Goal: Task Accomplishment & Management: Manage account settings

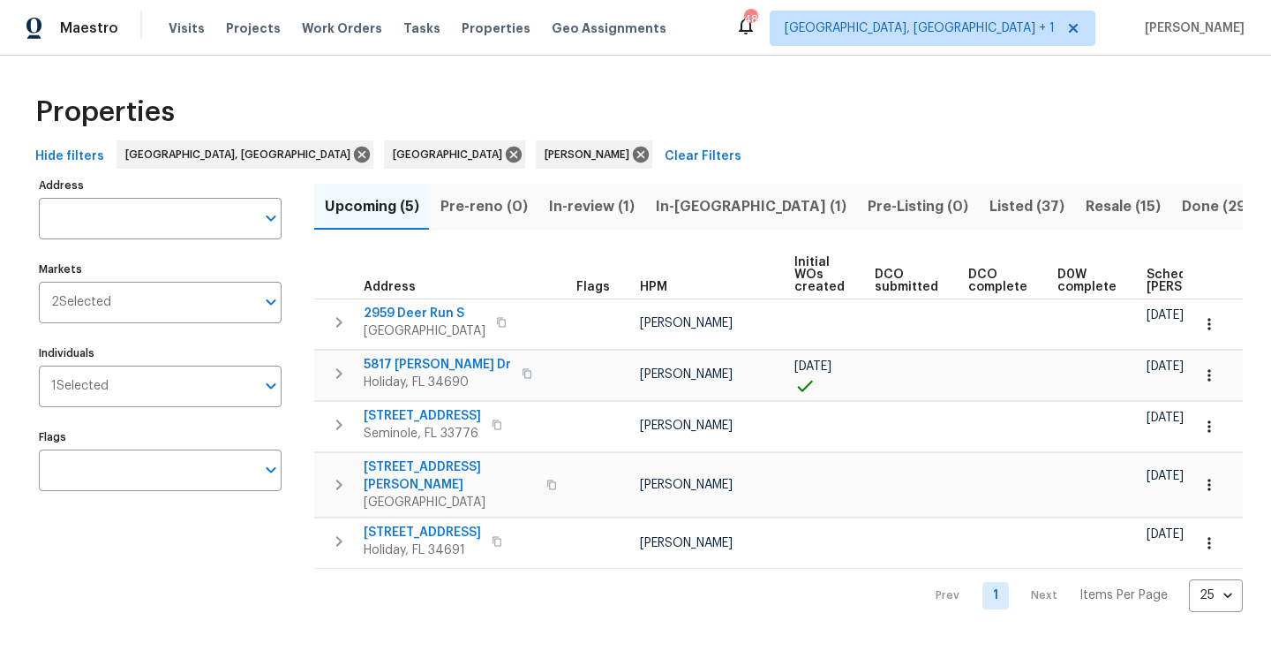
click at [1086, 201] on span "Resale (15)" at bounding box center [1123, 206] width 75 height 25
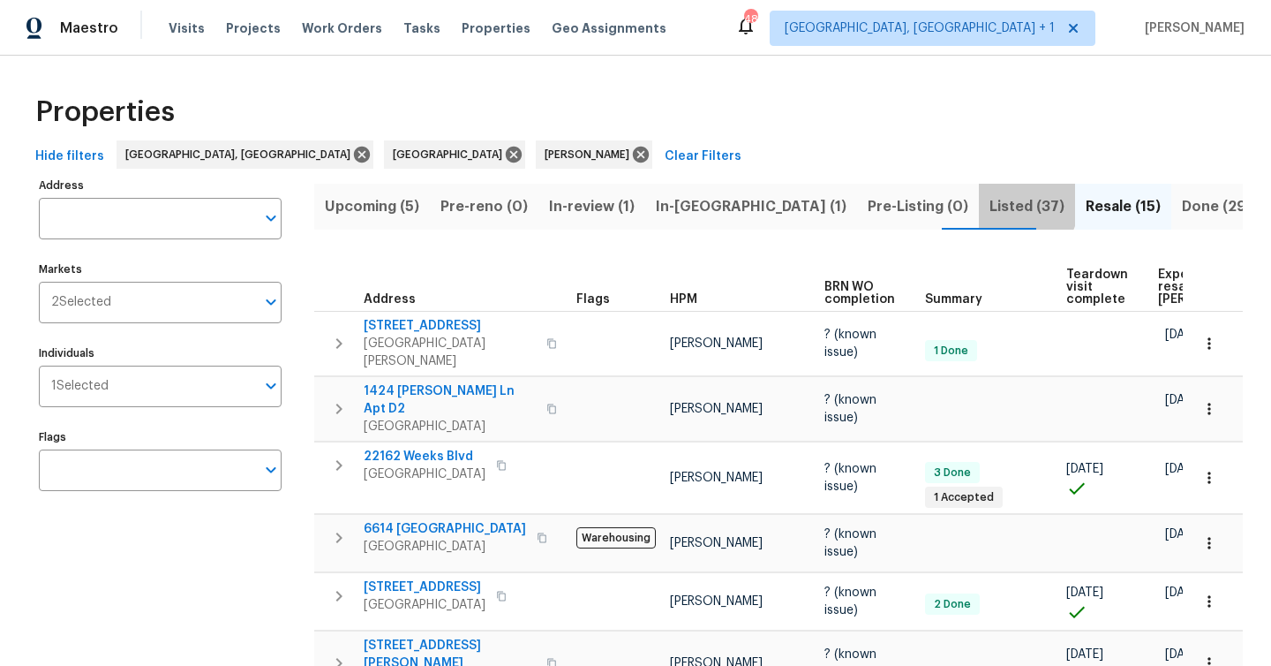
click at [990, 203] on span "Listed (37)" at bounding box center [1027, 206] width 75 height 25
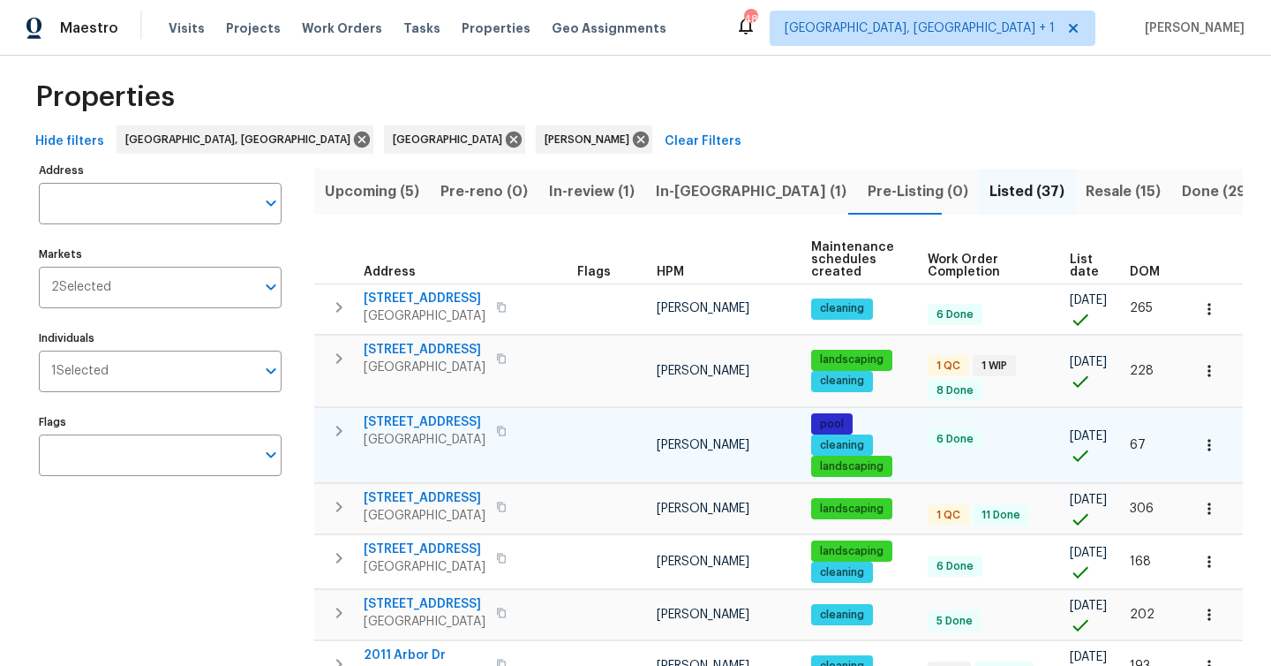
scroll to position [16, 0]
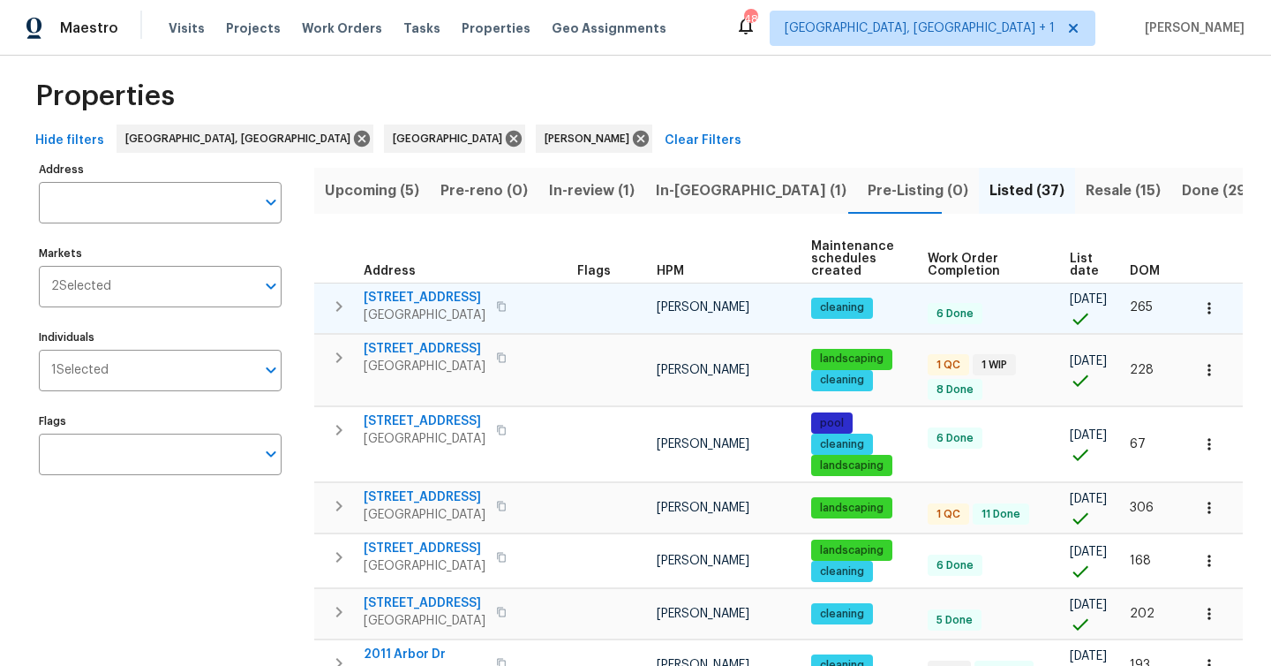
click at [463, 317] on span "Clearwater, FL 33761" at bounding box center [425, 315] width 122 height 18
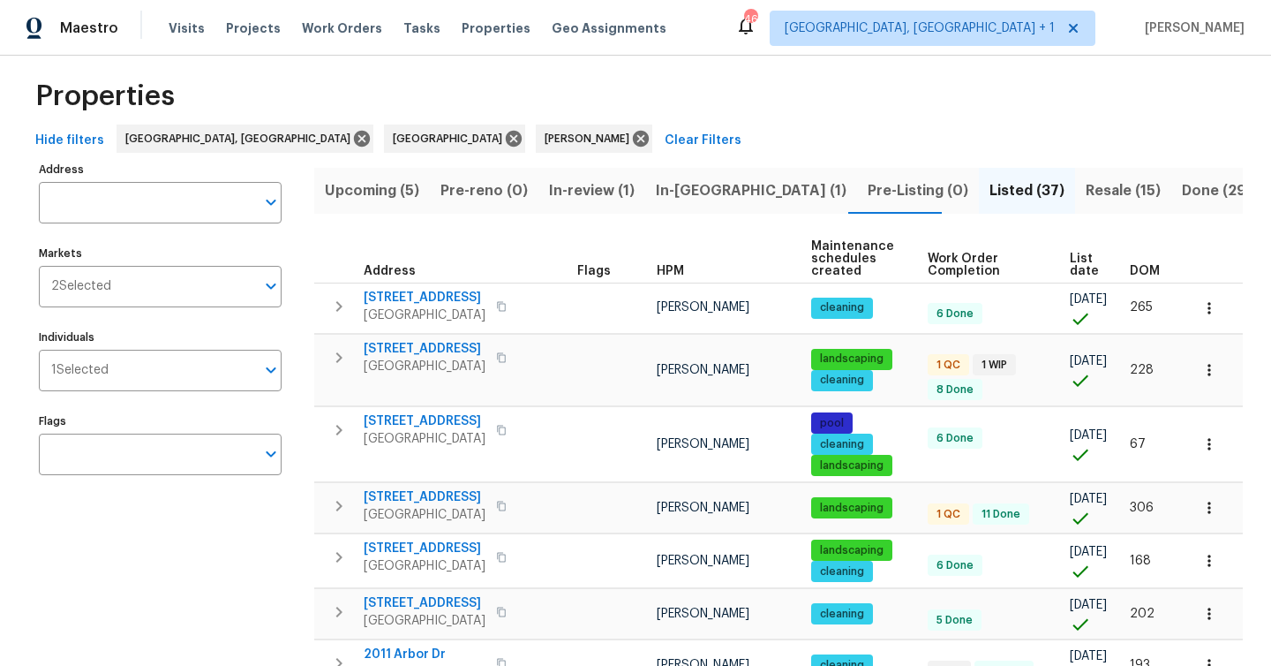
click at [679, 189] on span "In-reno (1)" at bounding box center [751, 190] width 191 height 25
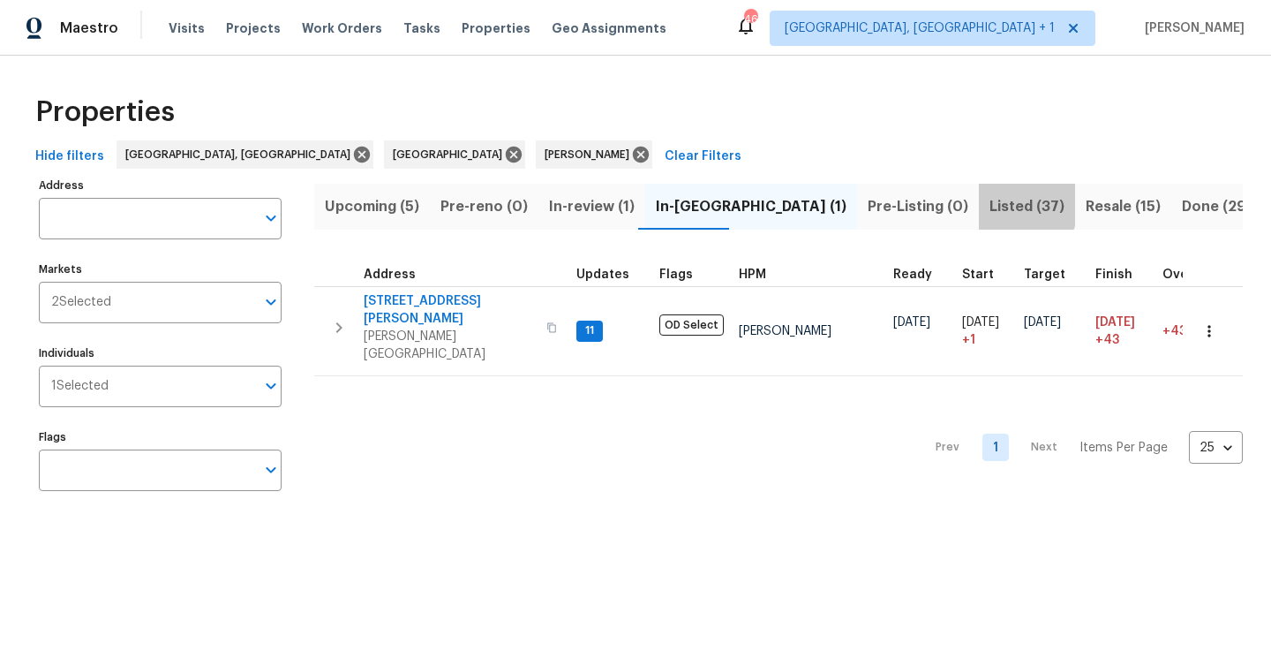
click at [990, 204] on span "Listed (37)" at bounding box center [1027, 206] width 75 height 25
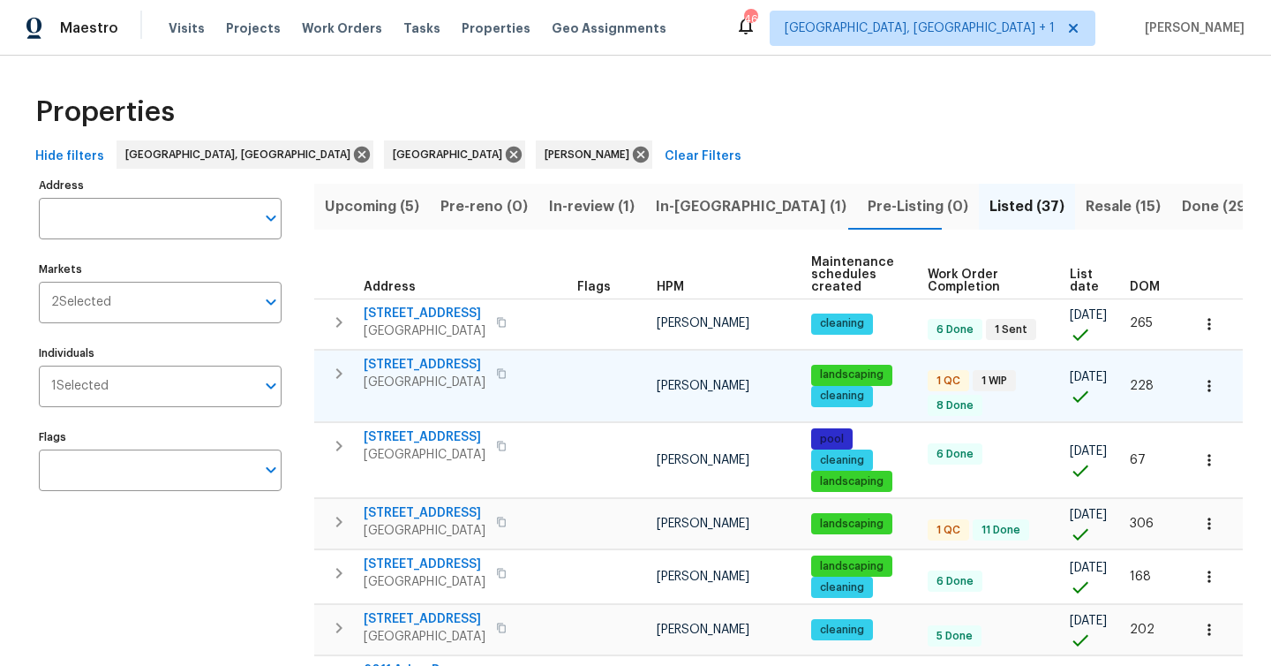
click at [435, 357] on span "8103 Rhanbuoy Rd" at bounding box center [425, 365] width 122 height 18
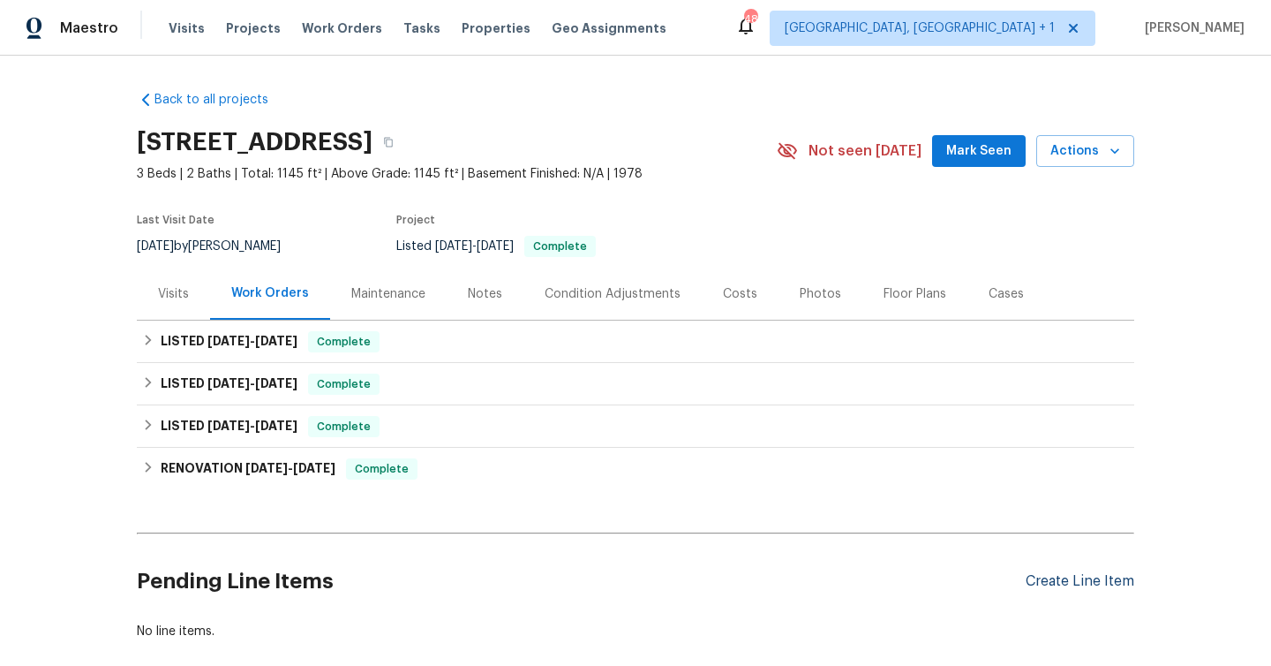
click at [1073, 583] on div "Create Line Item" at bounding box center [1080, 581] width 109 height 17
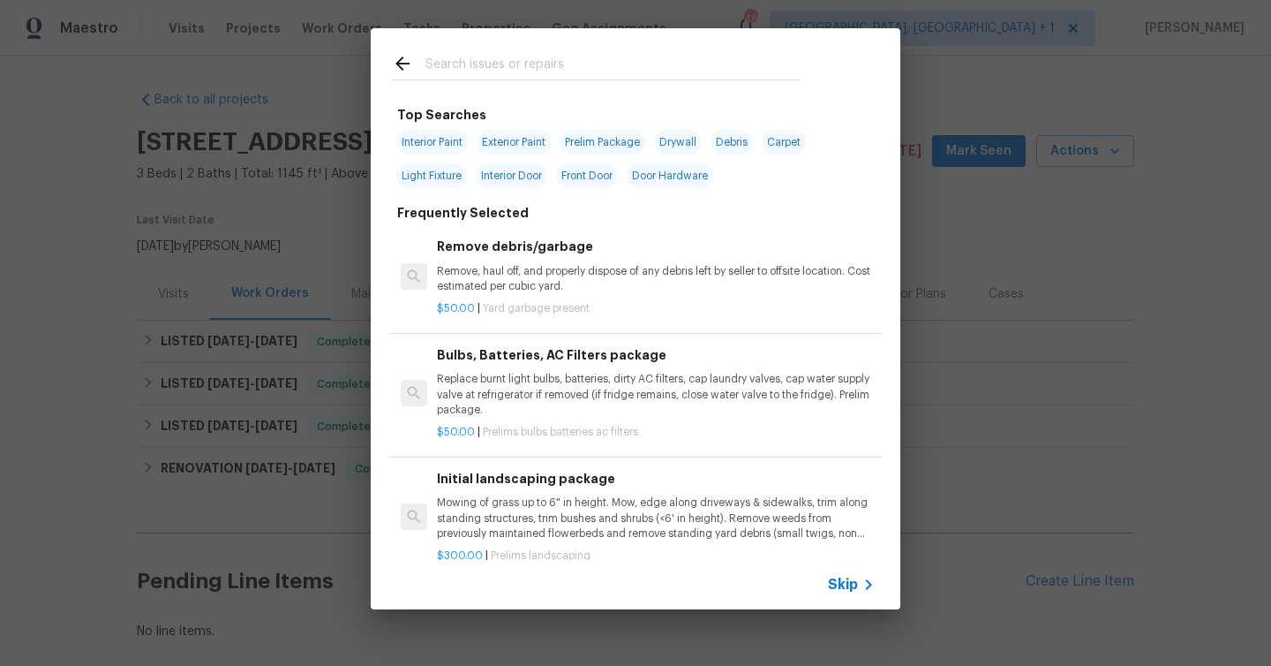
click at [864, 576] on icon at bounding box center [868, 584] width 21 height 21
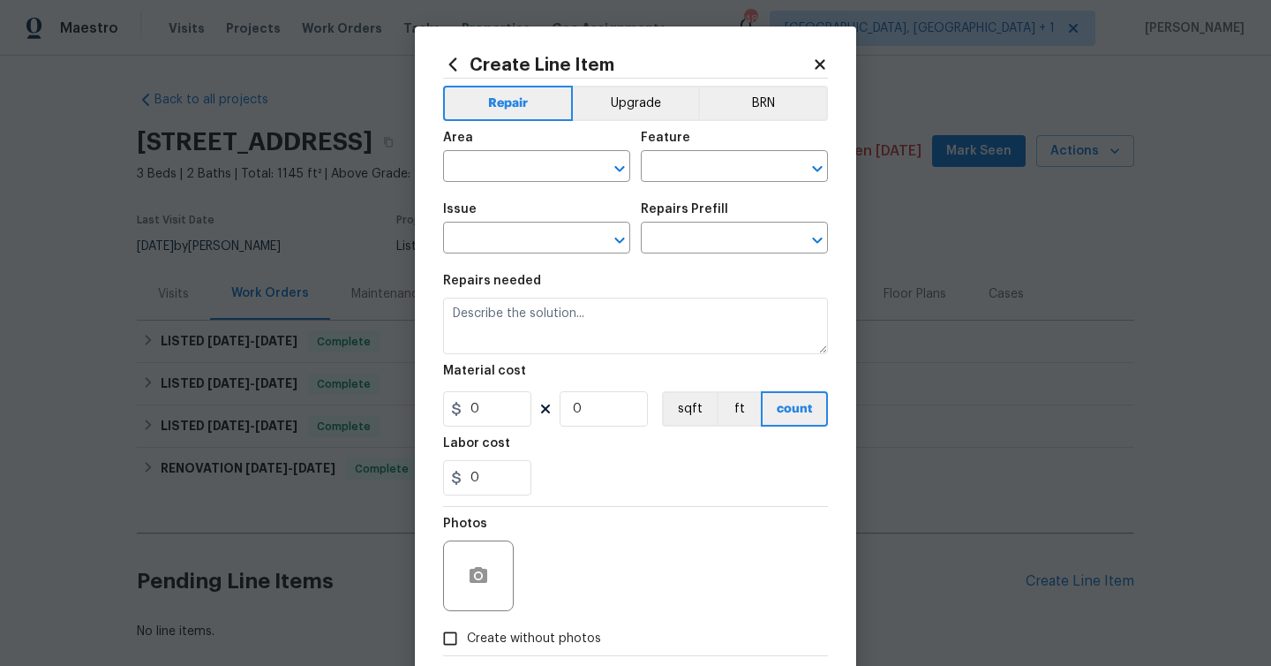
click at [522, 151] on div "Area" at bounding box center [536, 143] width 187 height 23
click at [513, 165] on input "text" at bounding box center [512, 167] width 138 height 27
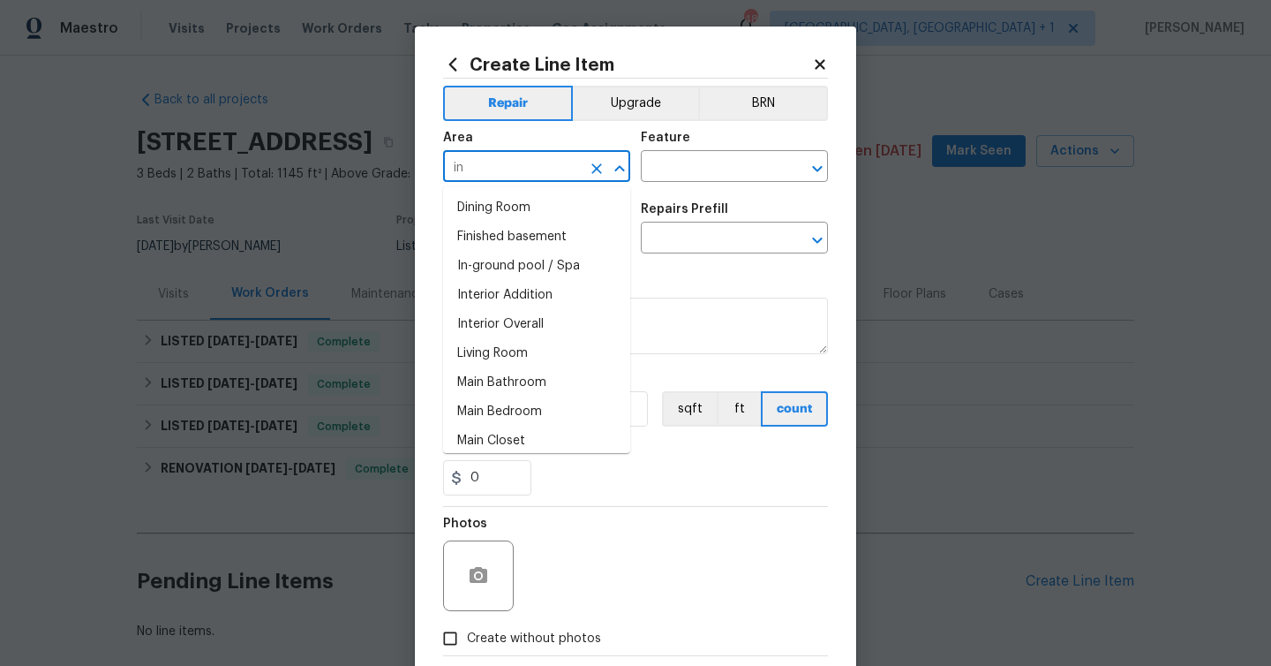
type input "i"
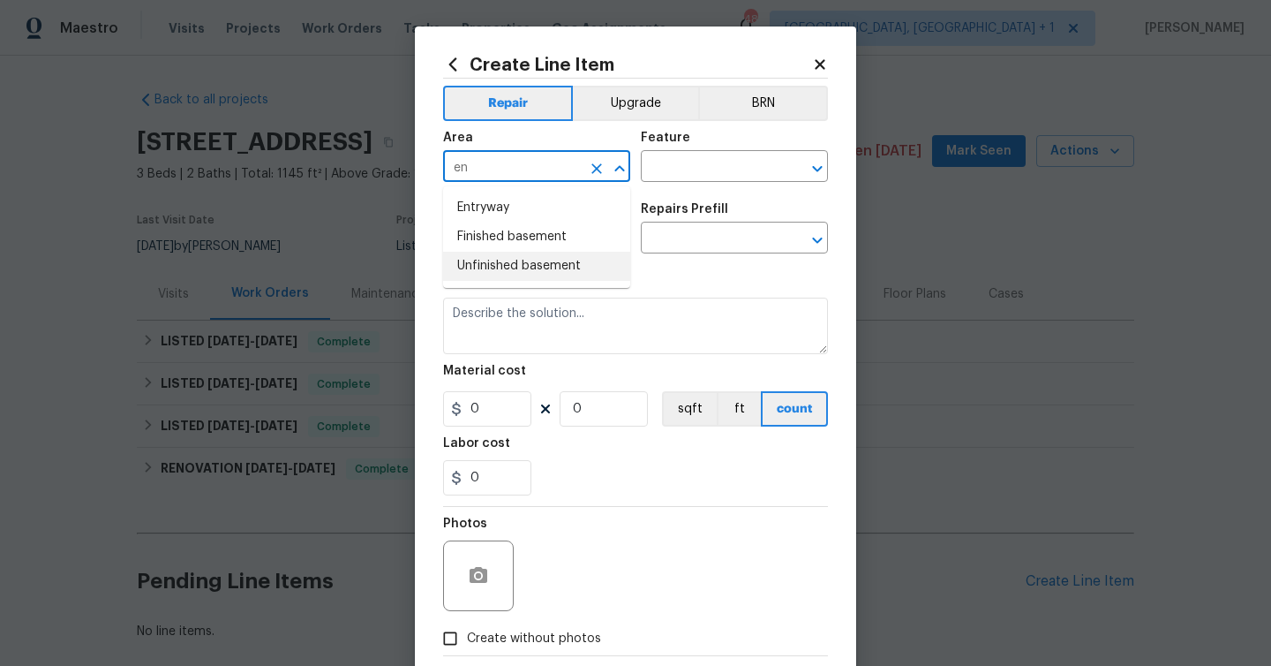
type input "e"
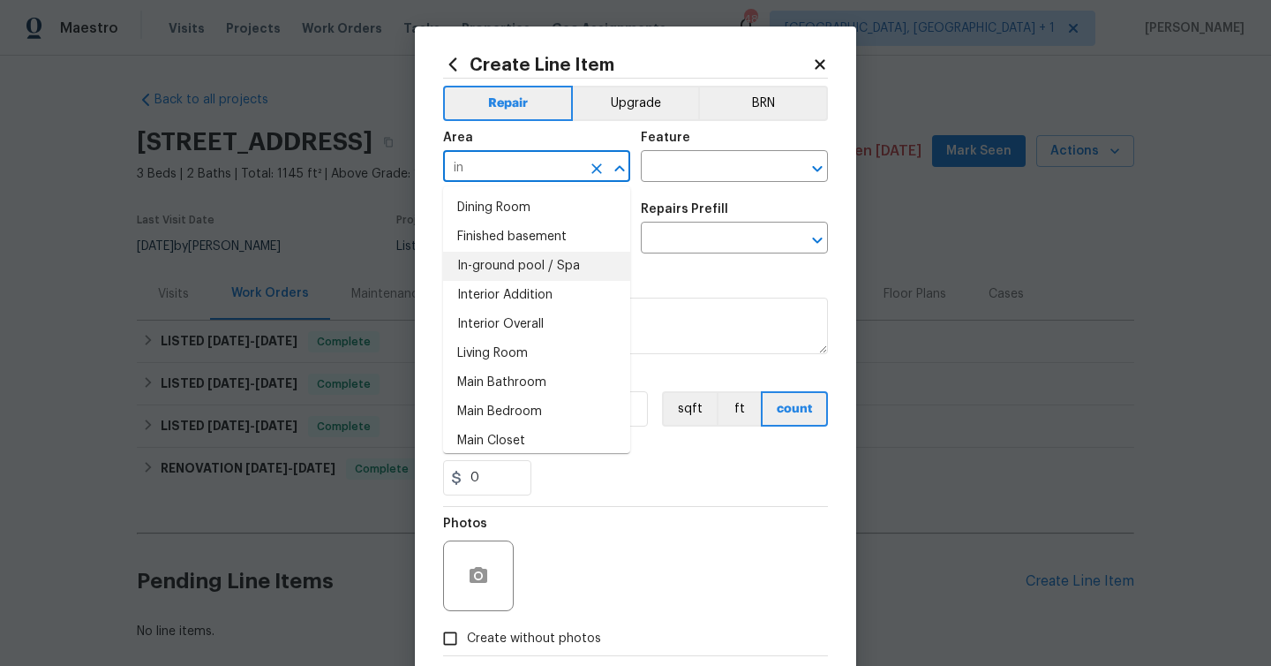
type input "i"
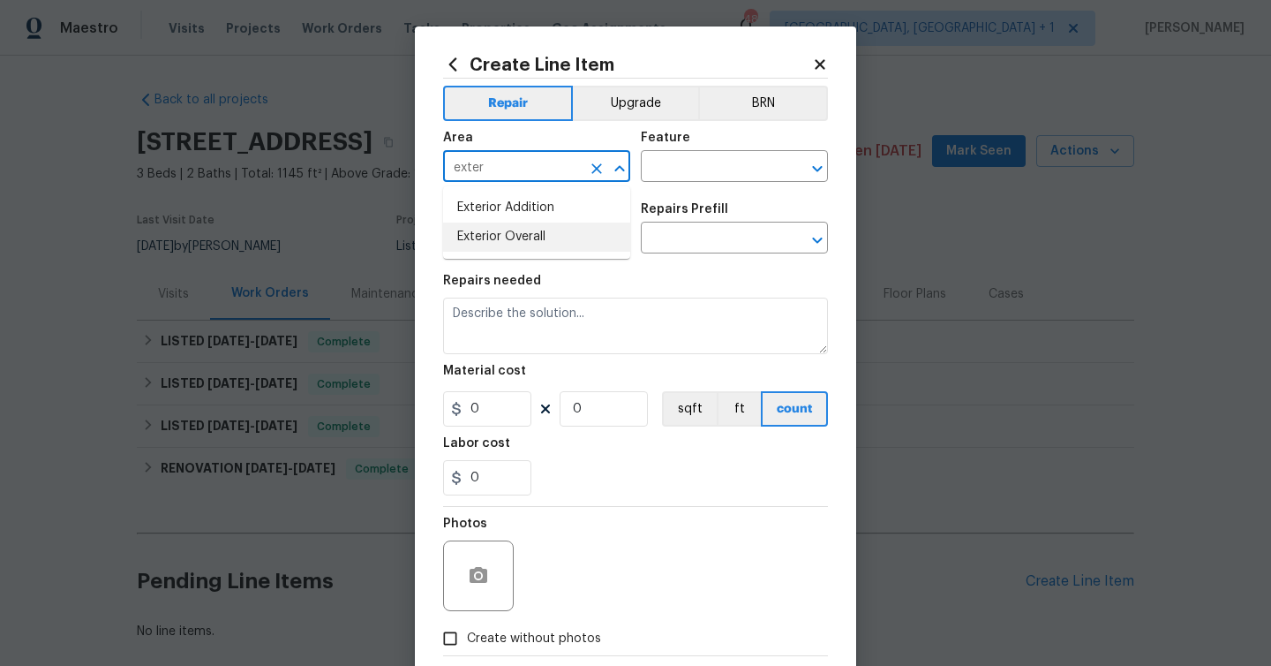
click at [533, 248] on li "Exterior Overall" at bounding box center [536, 236] width 187 height 29
type input "Exterior Overall"
click at [673, 155] on input "text" at bounding box center [710, 167] width 138 height 27
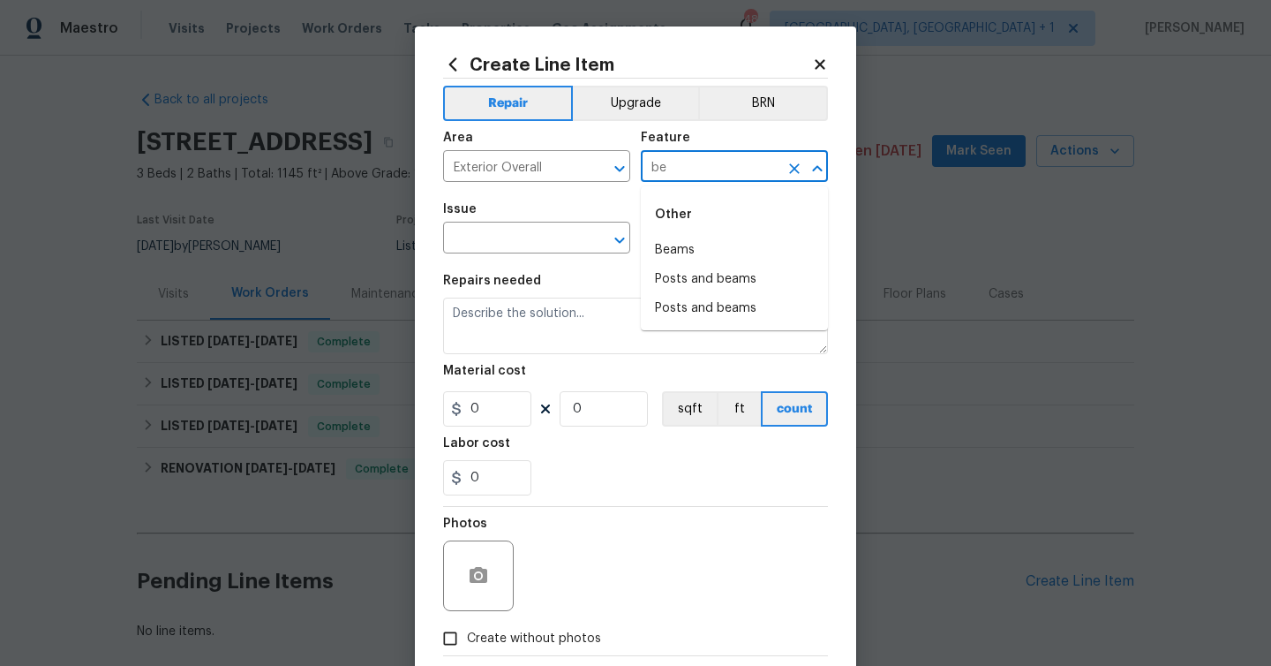
type input "b"
click at [670, 252] on li "Pests" at bounding box center [734, 250] width 187 height 29
type input "Pests"
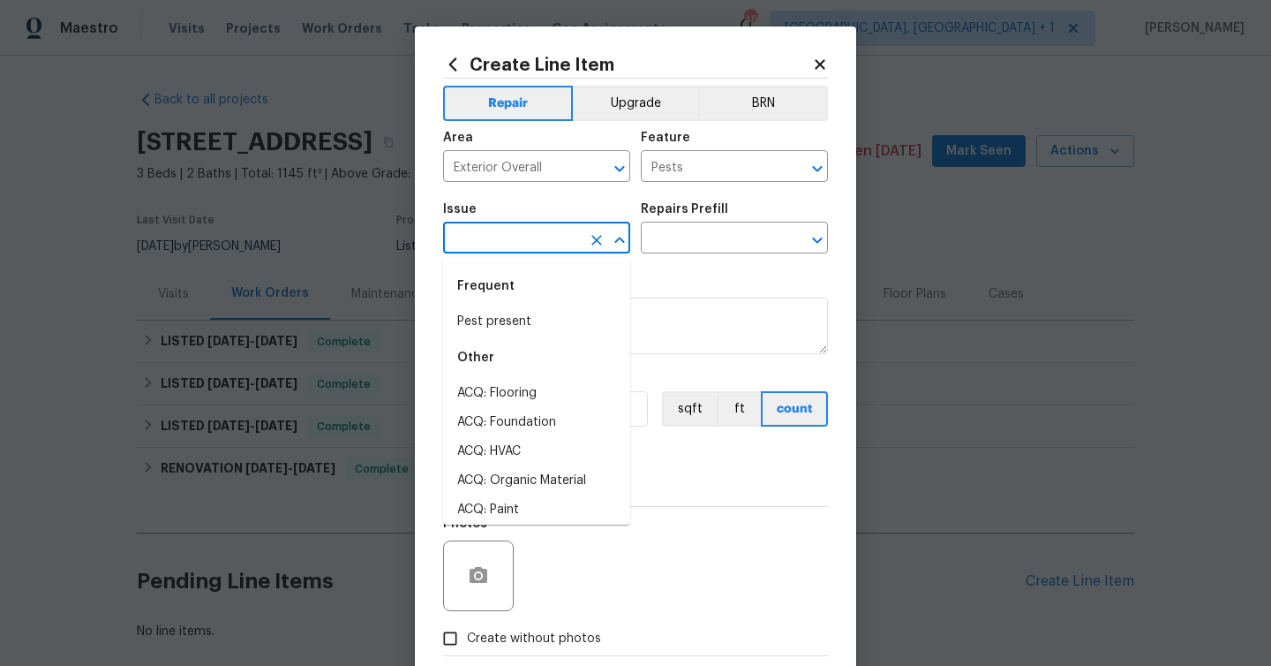
click at [479, 232] on input "text" at bounding box center [512, 239] width 138 height 27
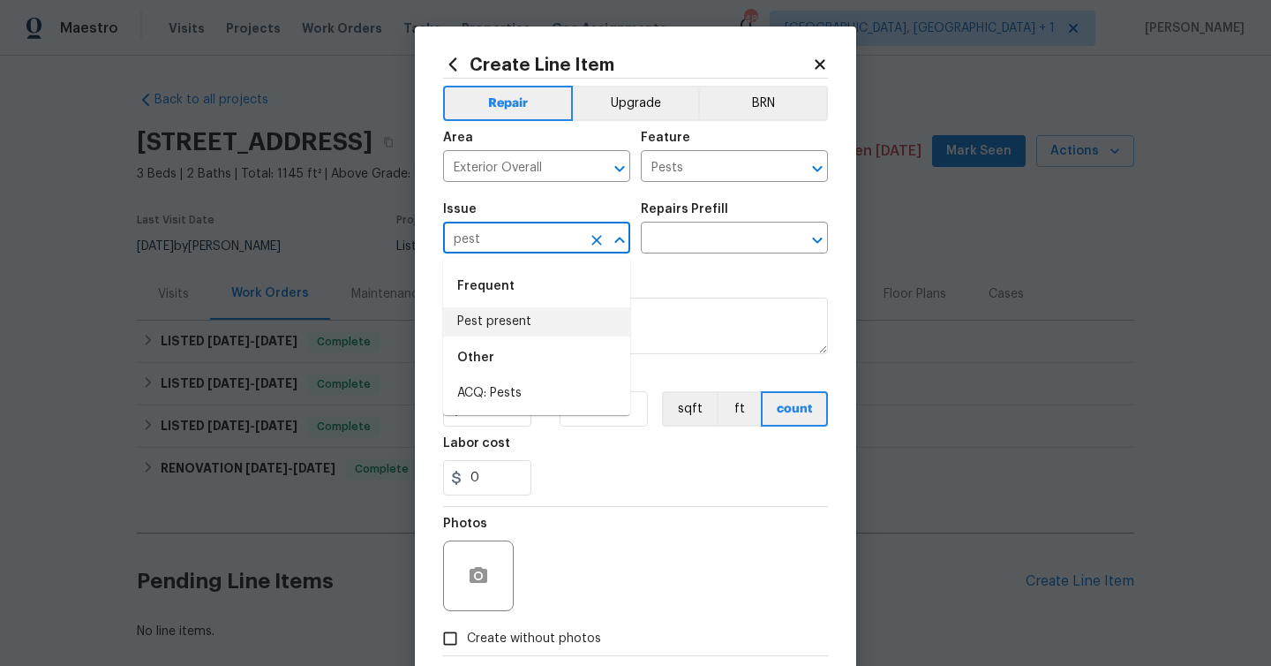
click at [485, 320] on li "Pest present" at bounding box center [536, 321] width 187 height 29
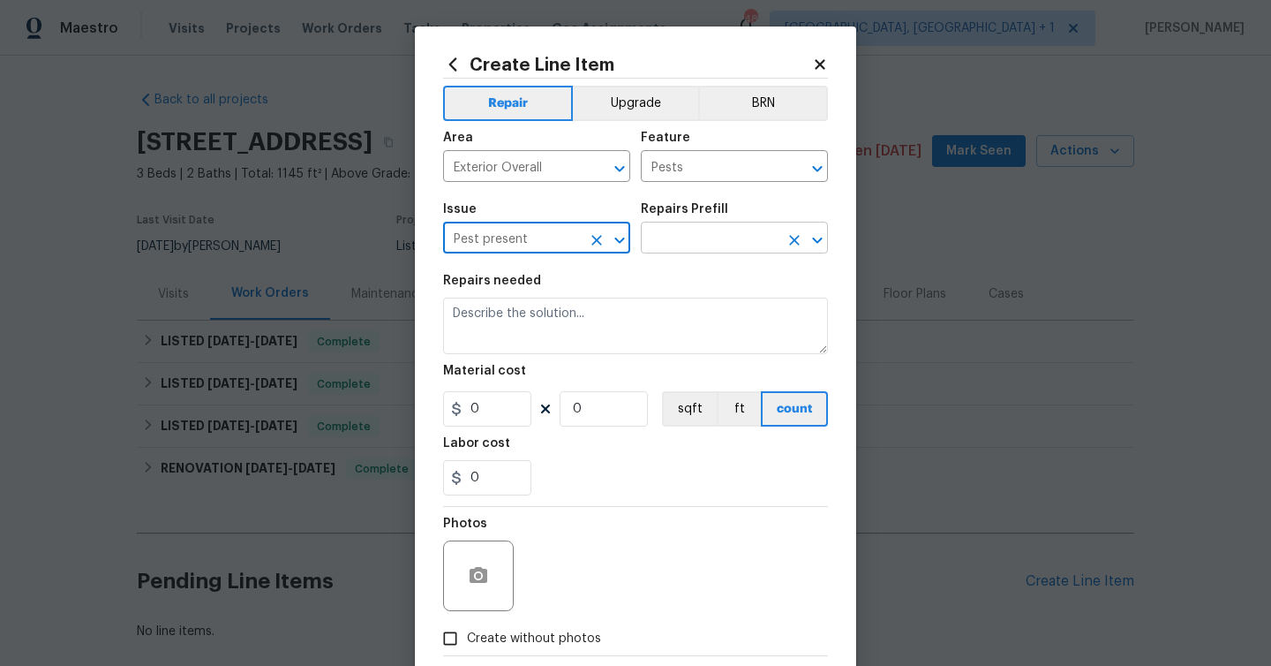
type input "Pest present"
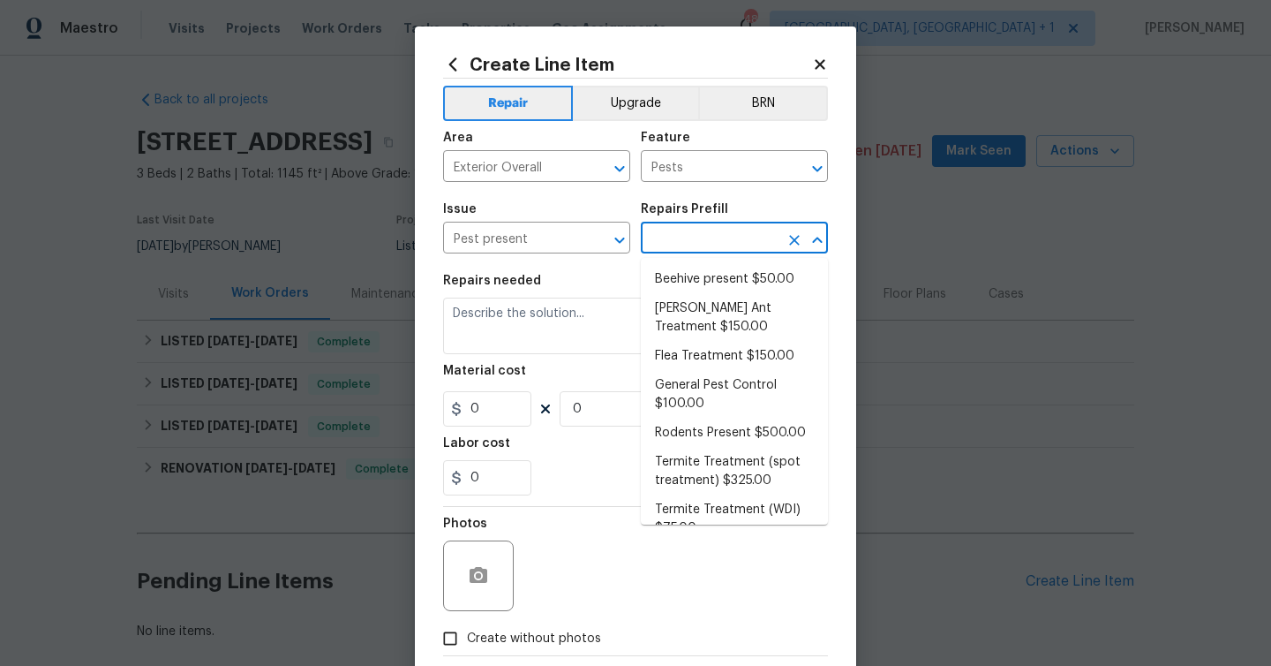
click at [679, 247] on input "text" at bounding box center [710, 239] width 138 height 27
click at [691, 288] on li "Beehive present $50.00" at bounding box center [734, 279] width 187 height 29
type input "Beehive present $50.00"
type textarea "Remove, patch/paint touch up location after removal if needed."
type input "50"
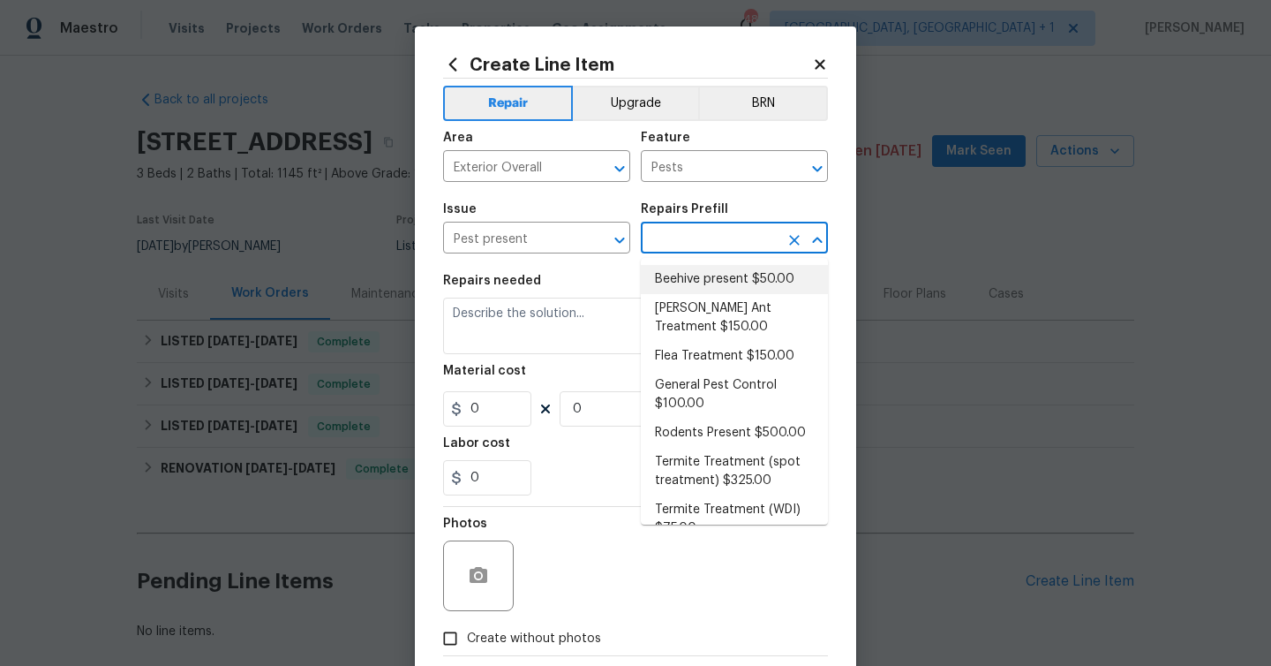
type input "1"
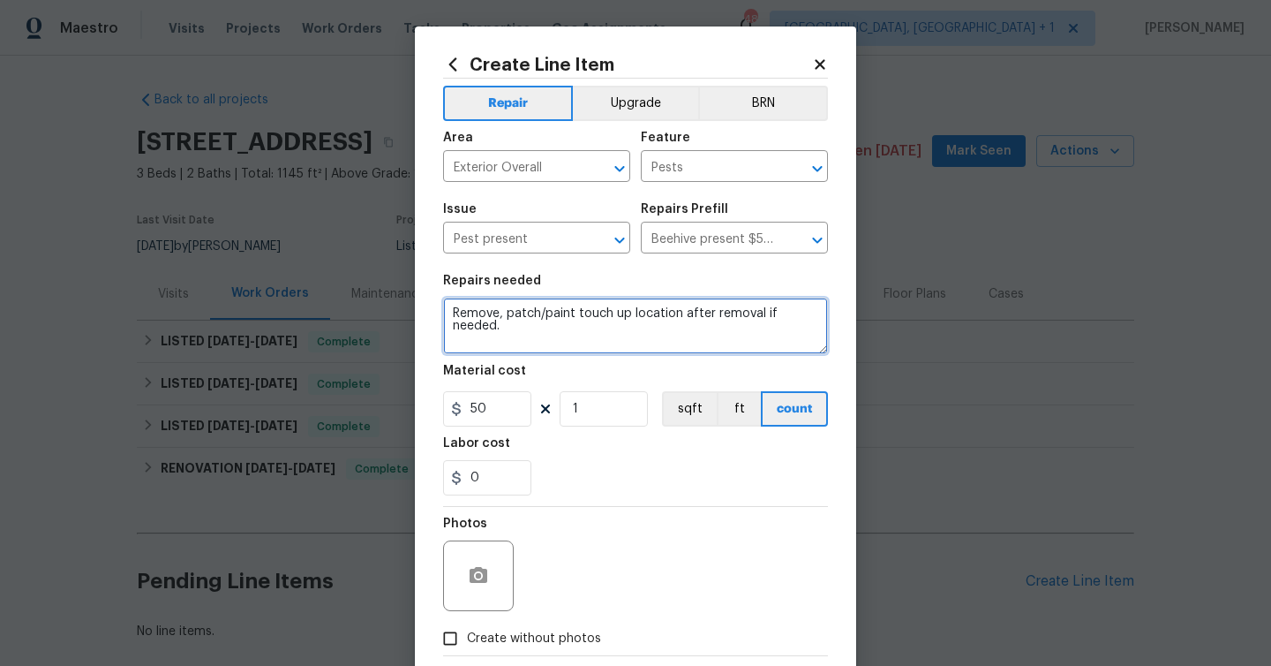
click at [644, 328] on textarea "Remove, patch/paint touch up location after removal if needed." at bounding box center [635, 326] width 385 height 57
click at [458, 321] on textarea "Remove, patch/paint touch up location after removal if needed." at bounding box center [635, 326] width 385 height 57
click at [453, 311] on textarea "Remove, patch/paint touch up location after removal if needed." at bounding box center [635, 326] width 385 height 57
drag, startPoint x: 508, startPoint y: 338, endPoint x: 448, endPoint y: 320, distance: 61.7
click at [448, 320] on textarea "Per convo with HPM Remove, patch/paint touch up location after removal if neede…" at bounding box center [635, 326] width 385 height 57
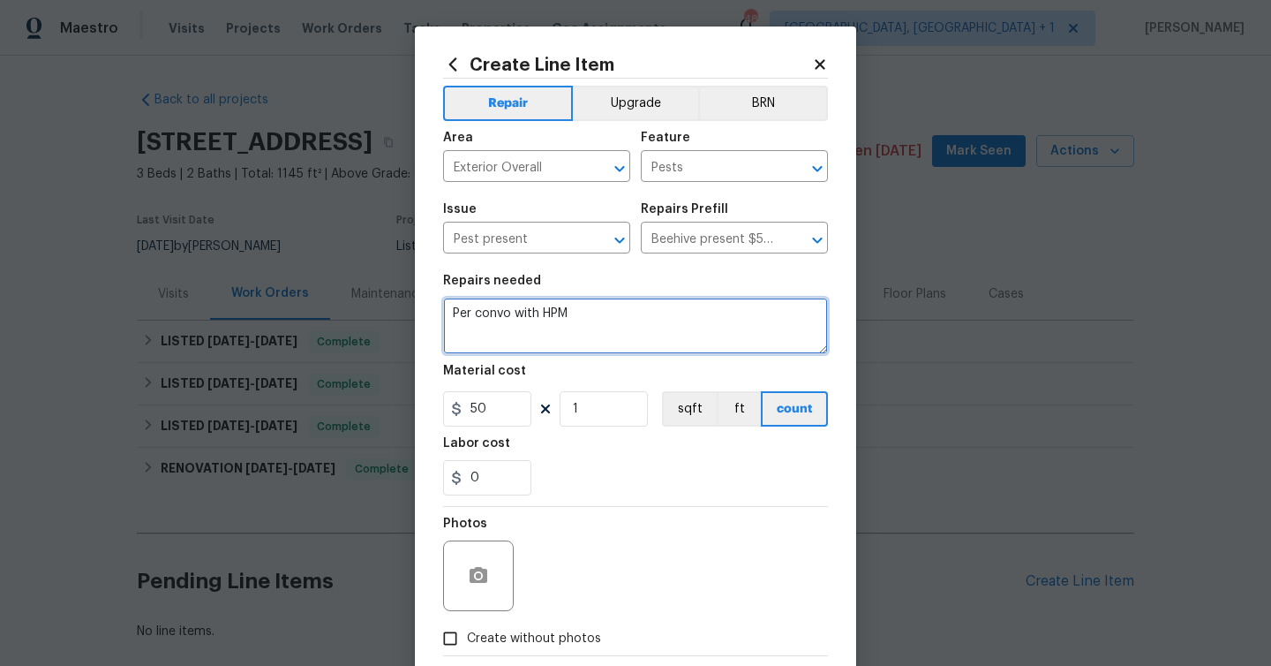
paste textarea "Mold in the kitchen under the cabinets where there was a leak.. There is a Beeh…"
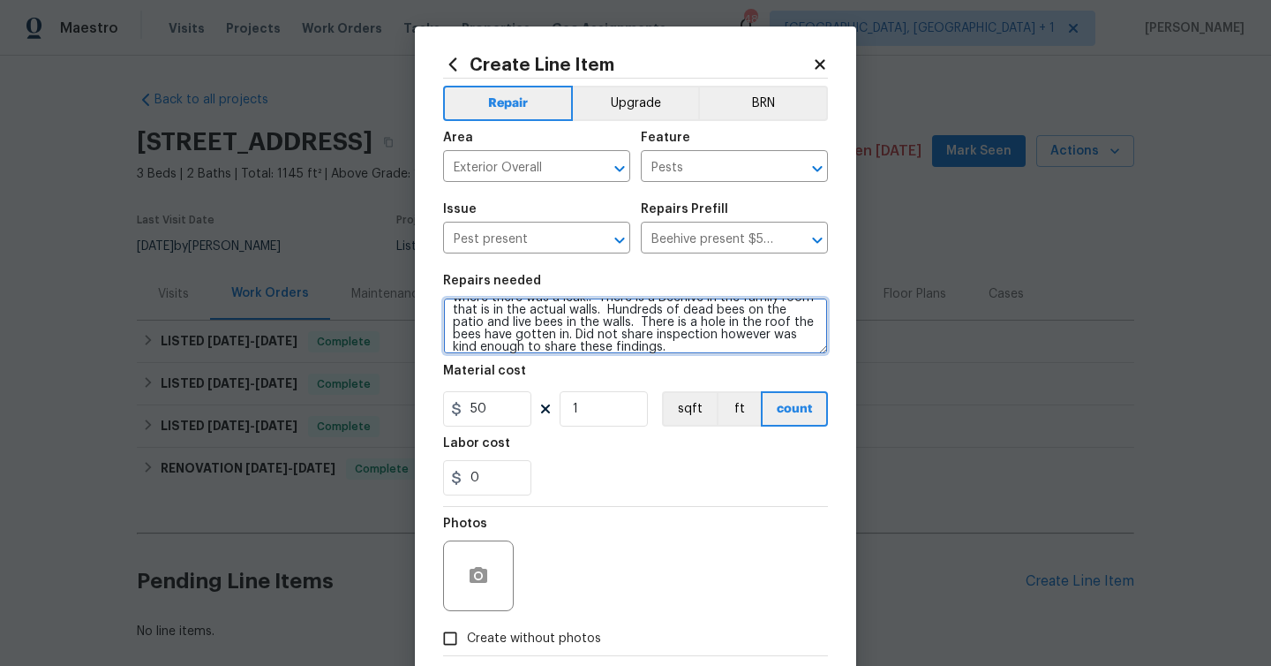
scroll to position [37, 0]
drag, startPoint x: 545, startPoint y: 335, endPoint x: 588, endPoint y: 365, distance: 53.2
click at [588, 365] on section "Repairs needed Per convo with HPMMold in the kitchen under the cabinets where t…" at bounding box center [635, 385] width 385 height 242
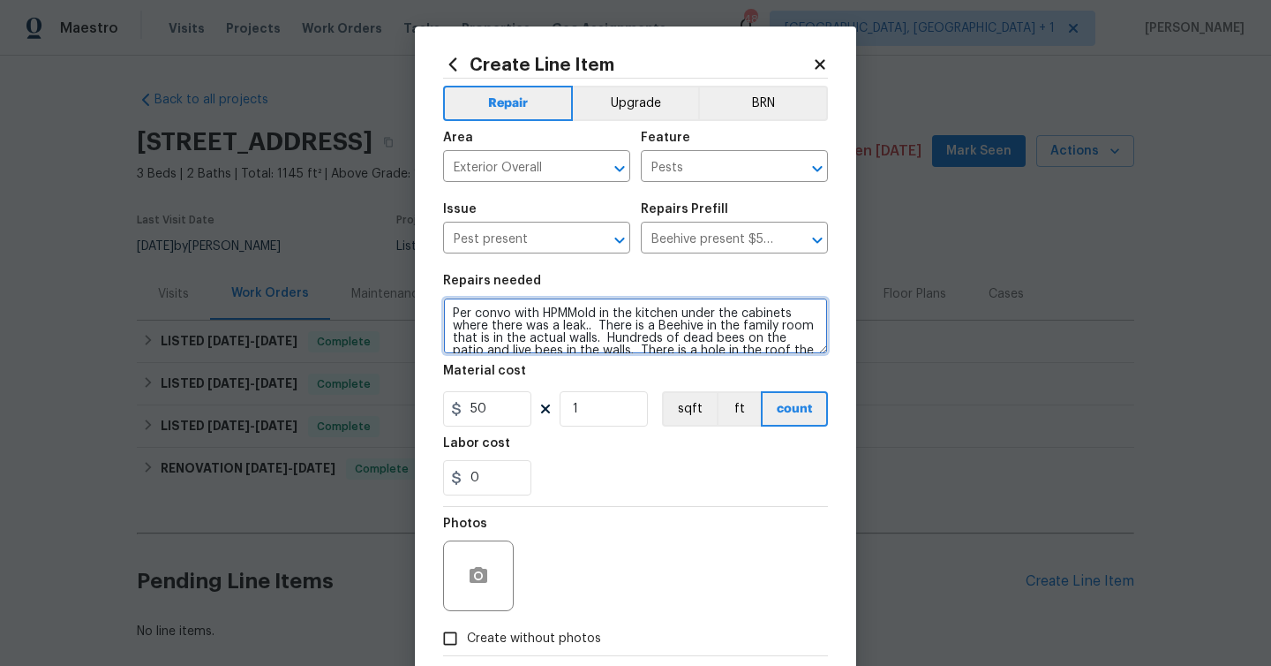
scroll to position [2, 0]
click at [567, 313] on textarea "Per convo with HPMMold in the kitchen under the cabinets where there was a leak…" at bounding box center [635, 326] width 385 height 57
click at [480, 313] on textarea "Per convo with HPM Mold in the kitchen under the cabinets where there was a lea…" at bounding box center [635, 326] width 385 height 57
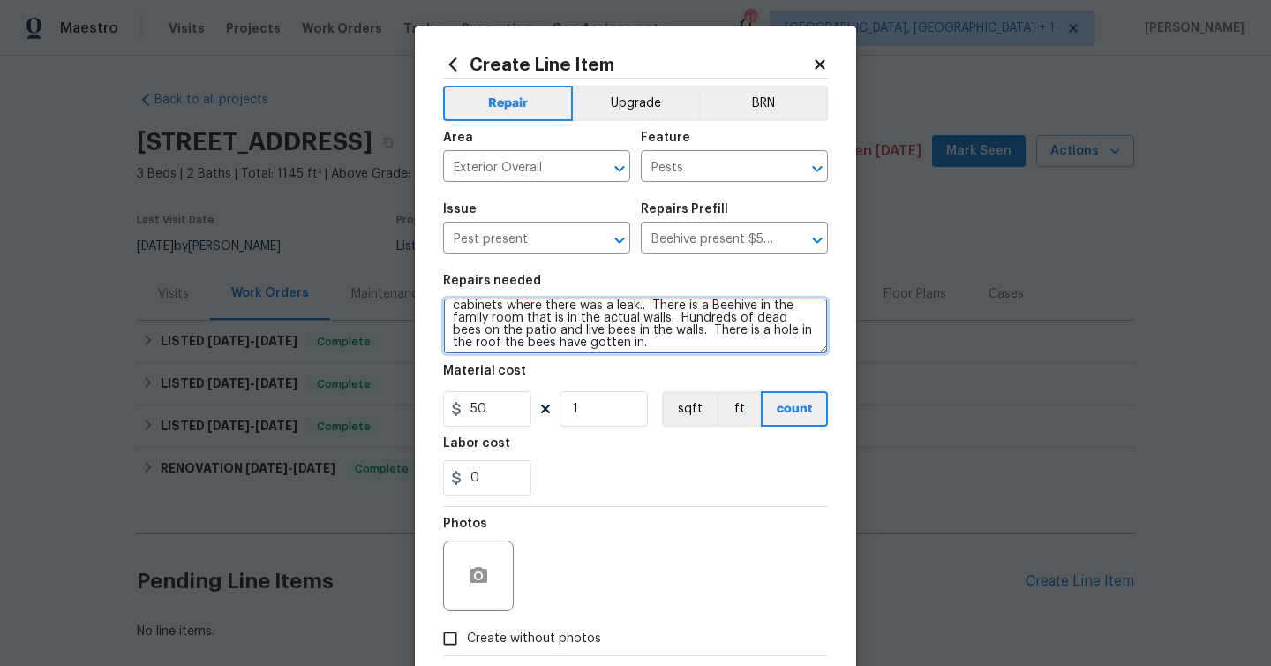
scroll to position [37, 0]
type textarea "Per convo with HPM Review and repair discoloration in the kitchen under the cab…"
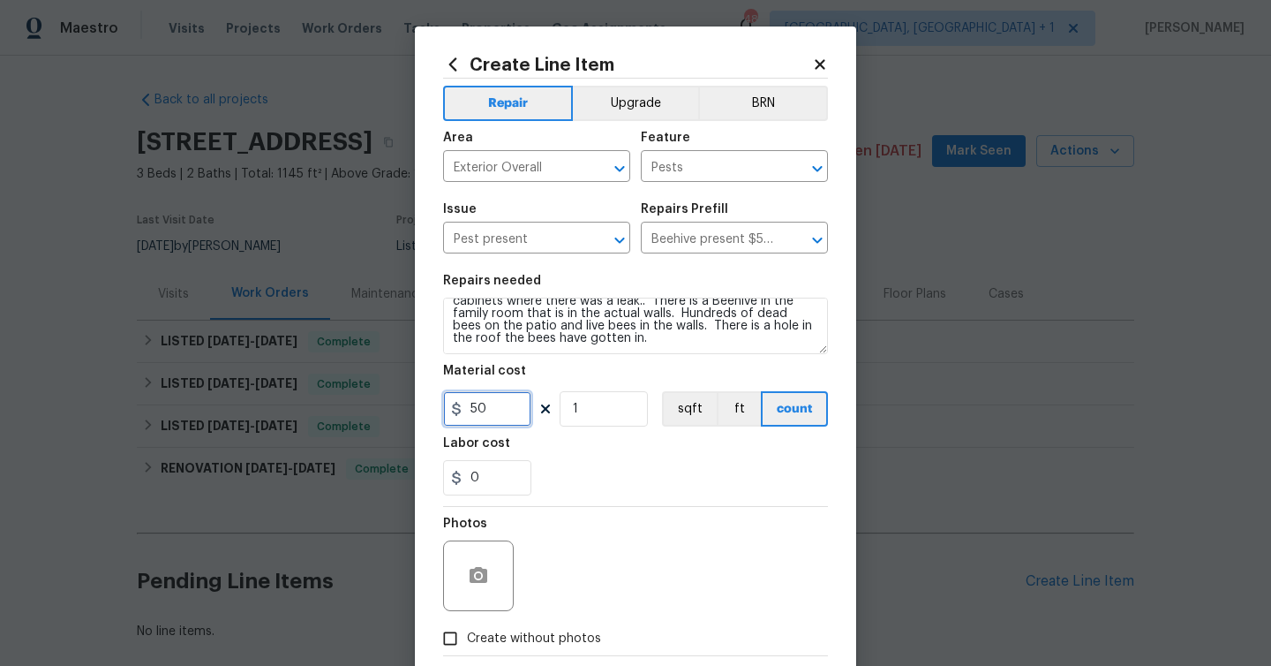
click at [520, 413] on input "50" at bounding box center [487, 408] width 88 height 35
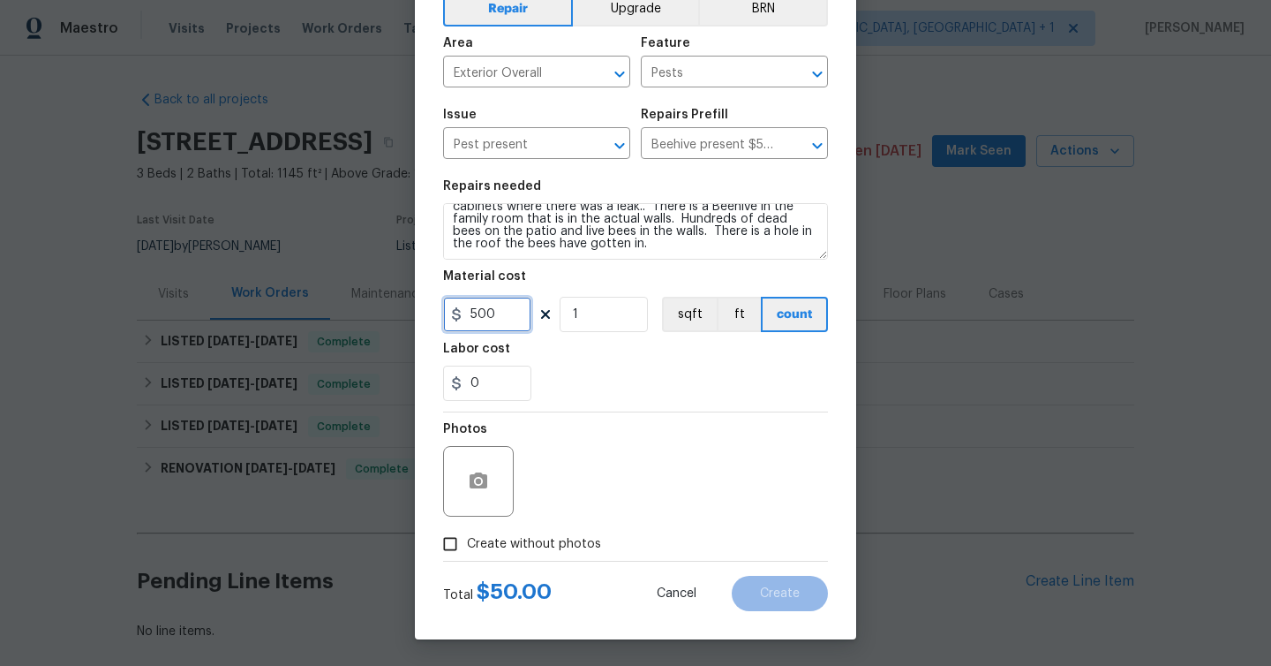
type input "500"
click at [501, 540] on span "Create without photos" at bounding box center [534, 544] width 134 height 19
click at [467, 540] on input "Create without photos" at bounding box center [450, 544] width 34 height 34
checkbox input "true"
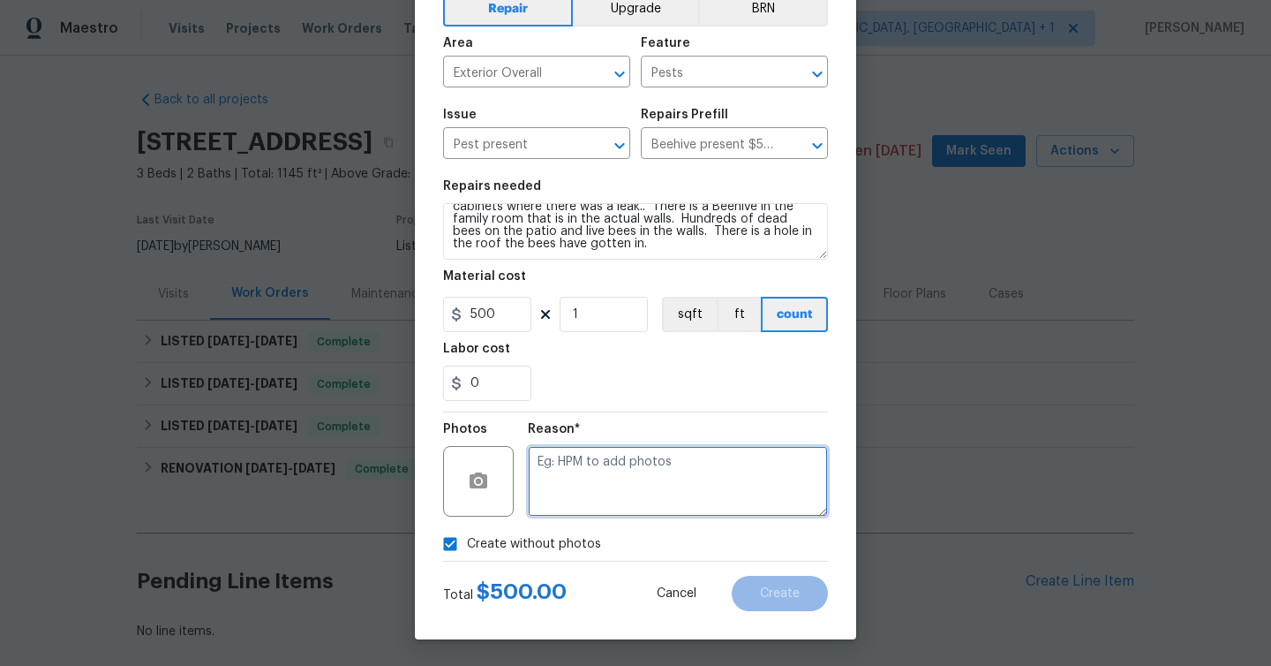
click at [584, 471] on textarea at bounding box center [678, 481] width 300 height 71
type textarea "FT information"
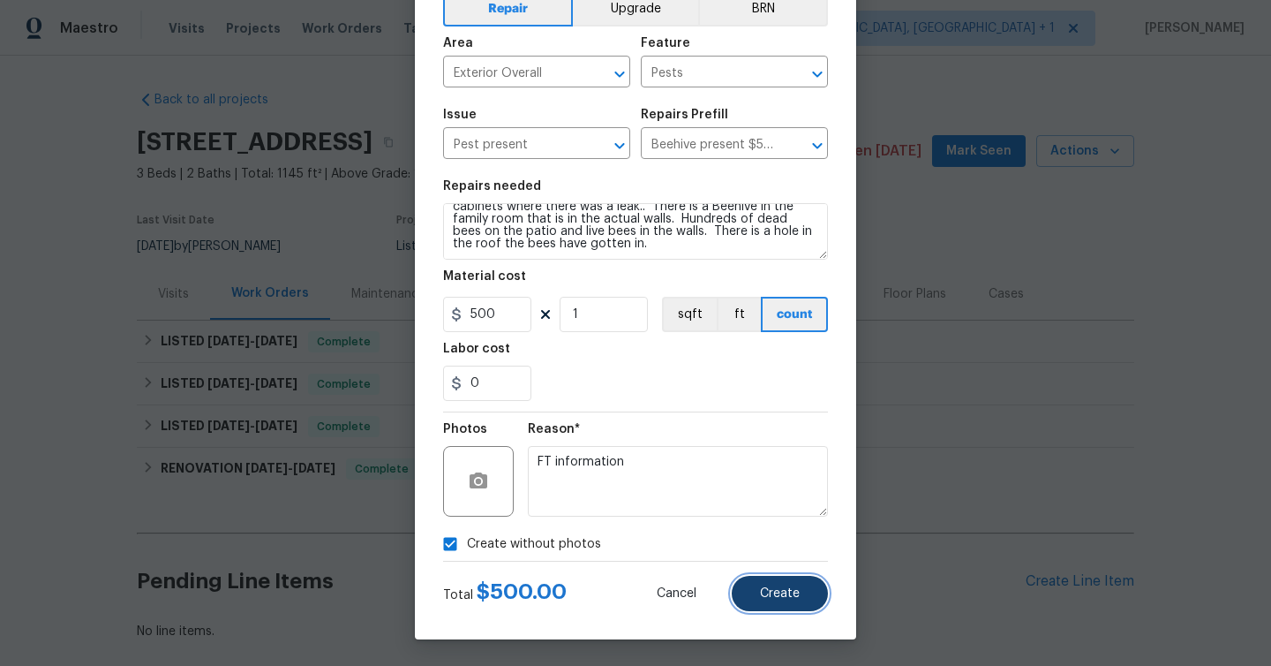
click at [787, 592] on span "Create" at bounding box center [780, 593] width 40 height 13
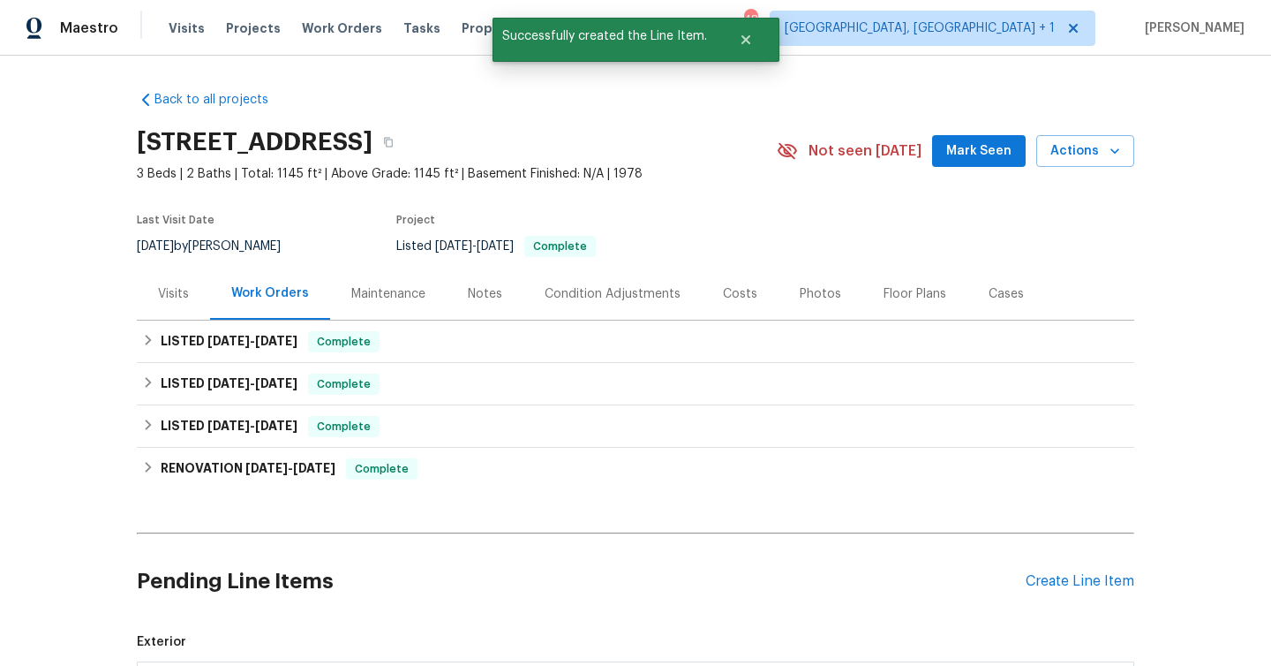
scroll to position [366, 0]
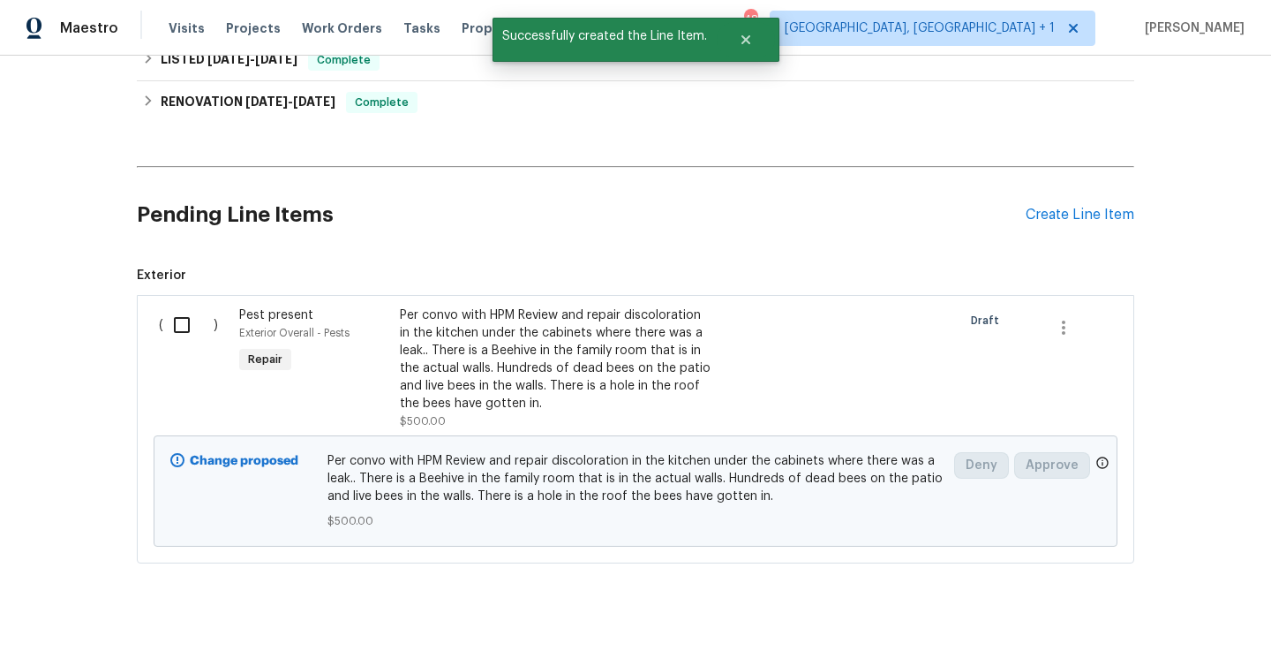
click at [180, 324] on input "checkbox" at bounding box center [188, 324] width 50 height 37
checkbox input "true"
click at [1180, 622] on span "Create Work Order" at bounding box center [1169, 622] width 117 height 22
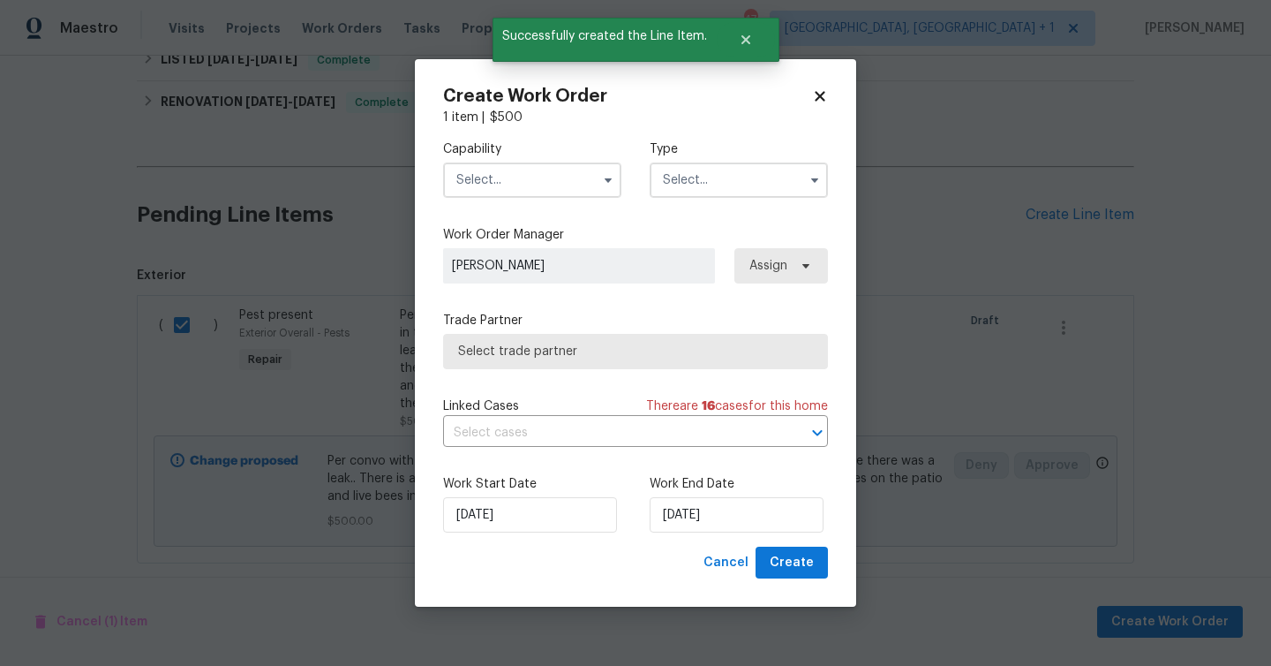
click at [501, 191] on input "text" at bounding box center [532, 179] width 178 height 35
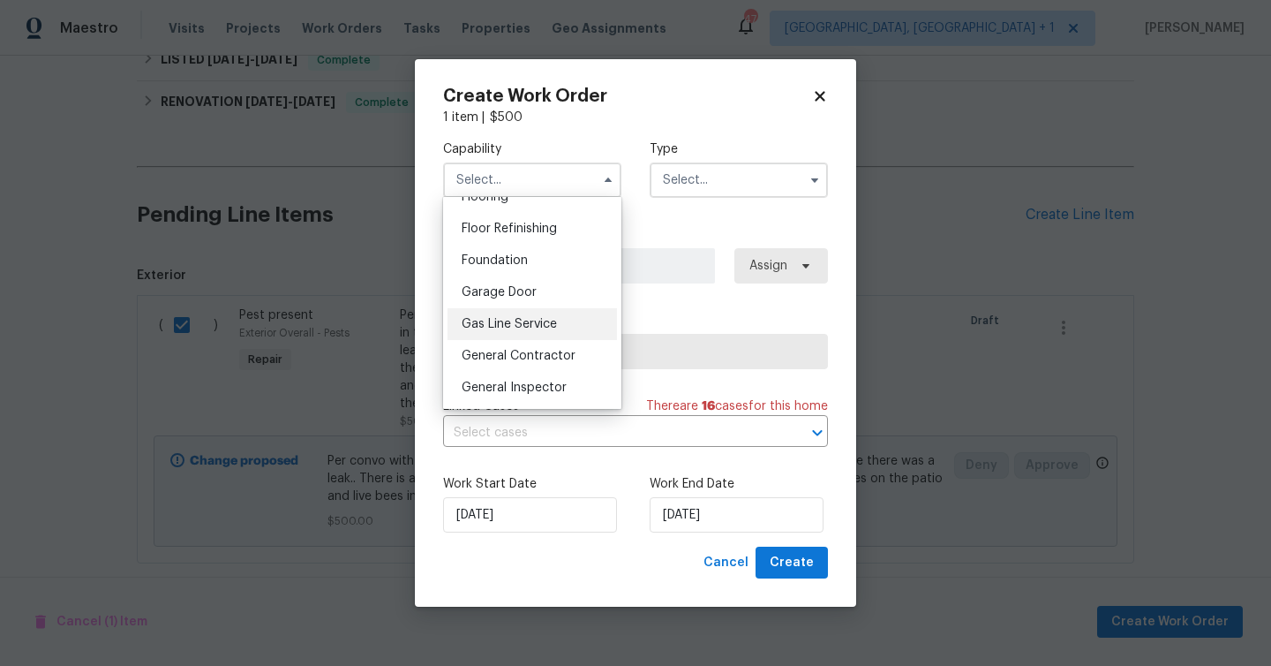
scroll to position [708, 0]
click at [538, 343] on div "General Contractor" at bounding box center [533, 353] width 170 height 32
type input "General Contractor"
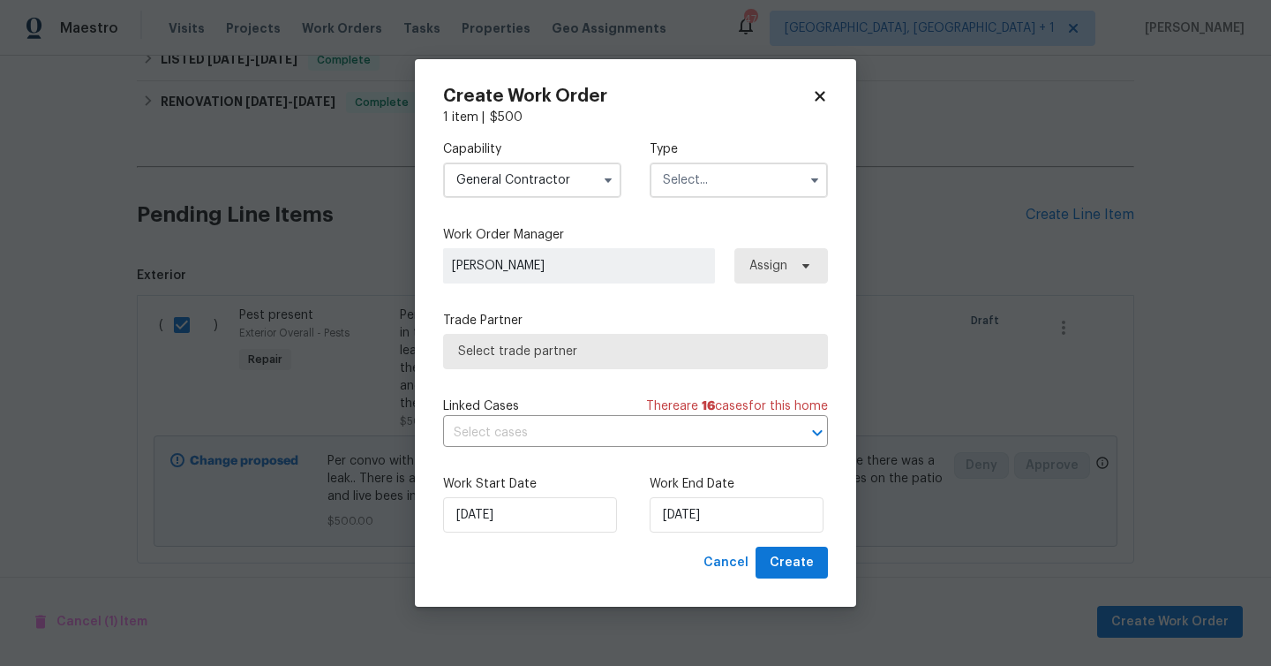
click at [693, 180] on input "text" at bounding box center [739, 179] width 178 height 35
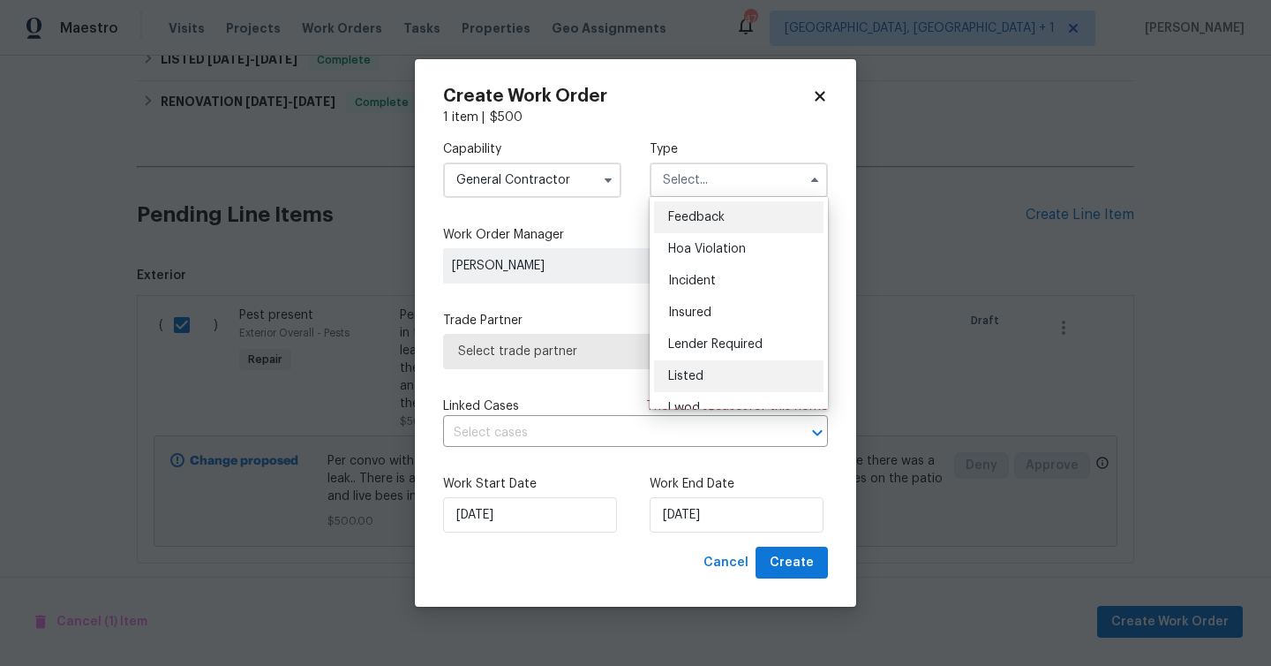
click at [712, 377] on div "Listed" at bounding box center [739, 376] width 170 height 32
type input "Listed"
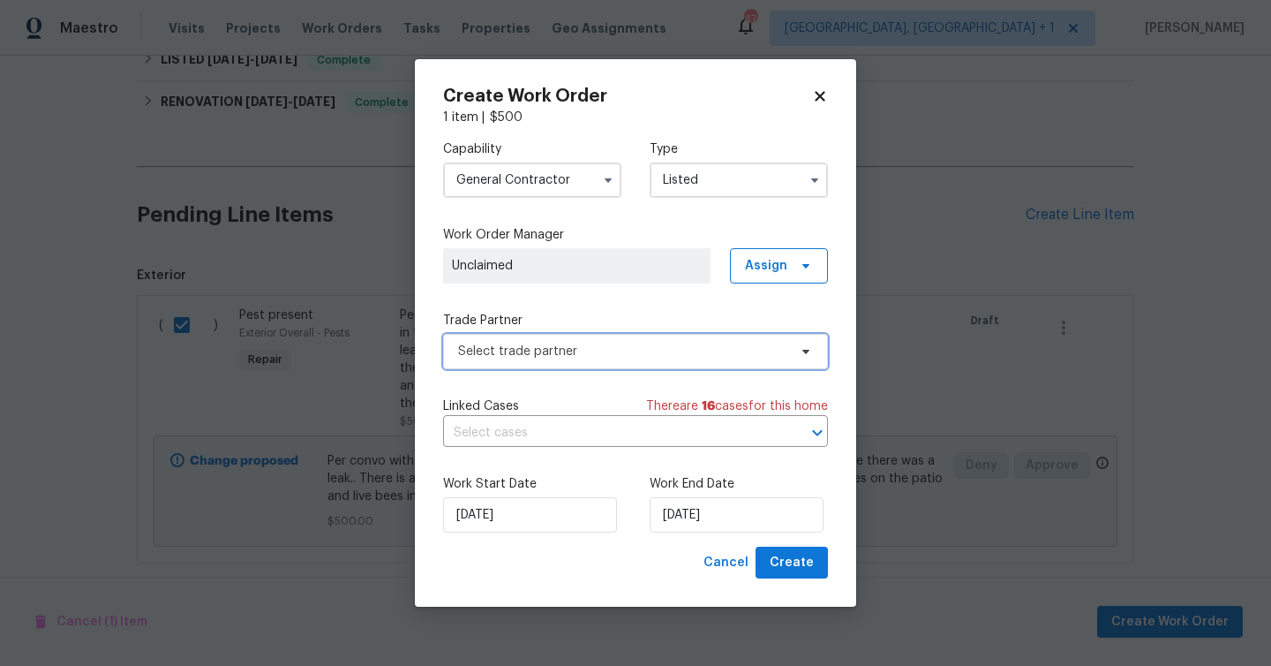
click at [539, 349] on span "Select trade partner" at bounding box center [622, 352] width 329 height 18
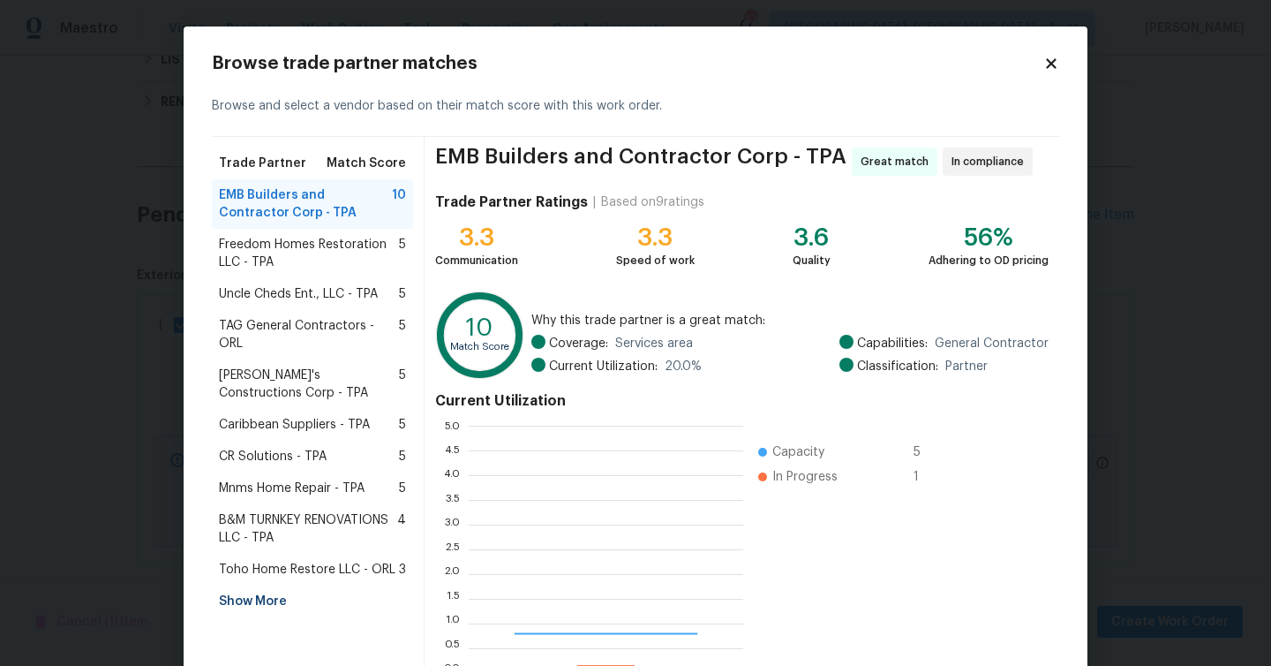
scroll to position [247, 275]
click at [260, 585] on div "Show More" at bounding box center [312, 601] width 201 height 32
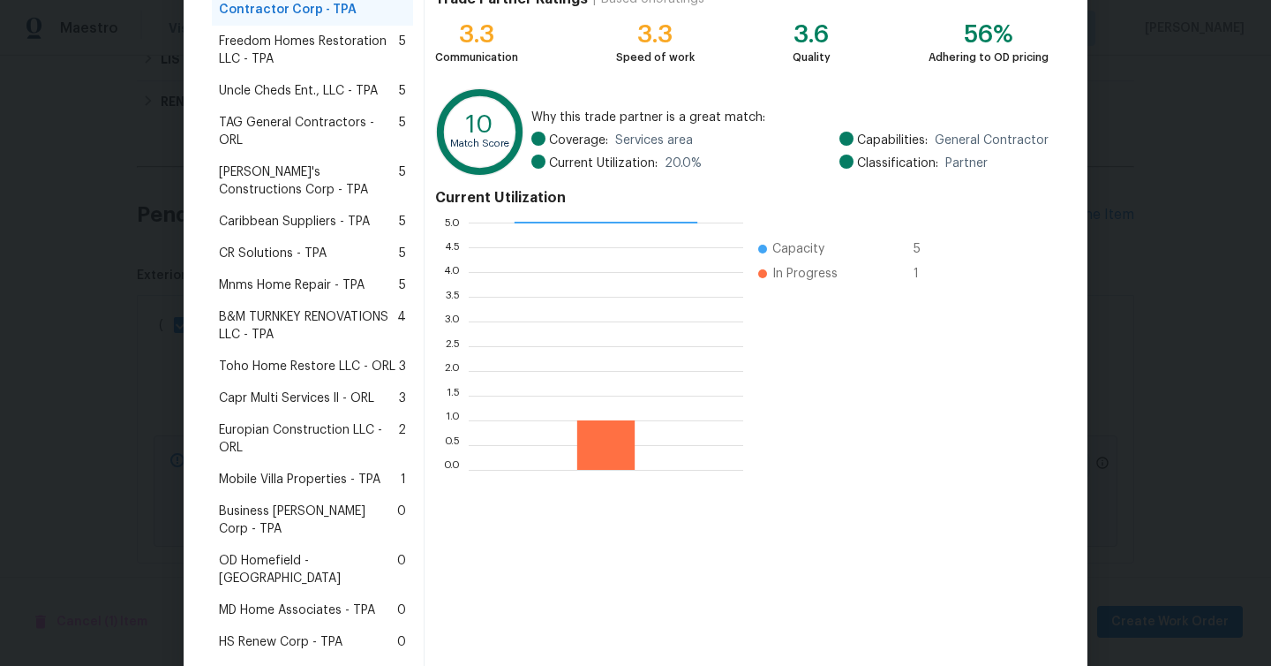
scroll to position [214, 0]
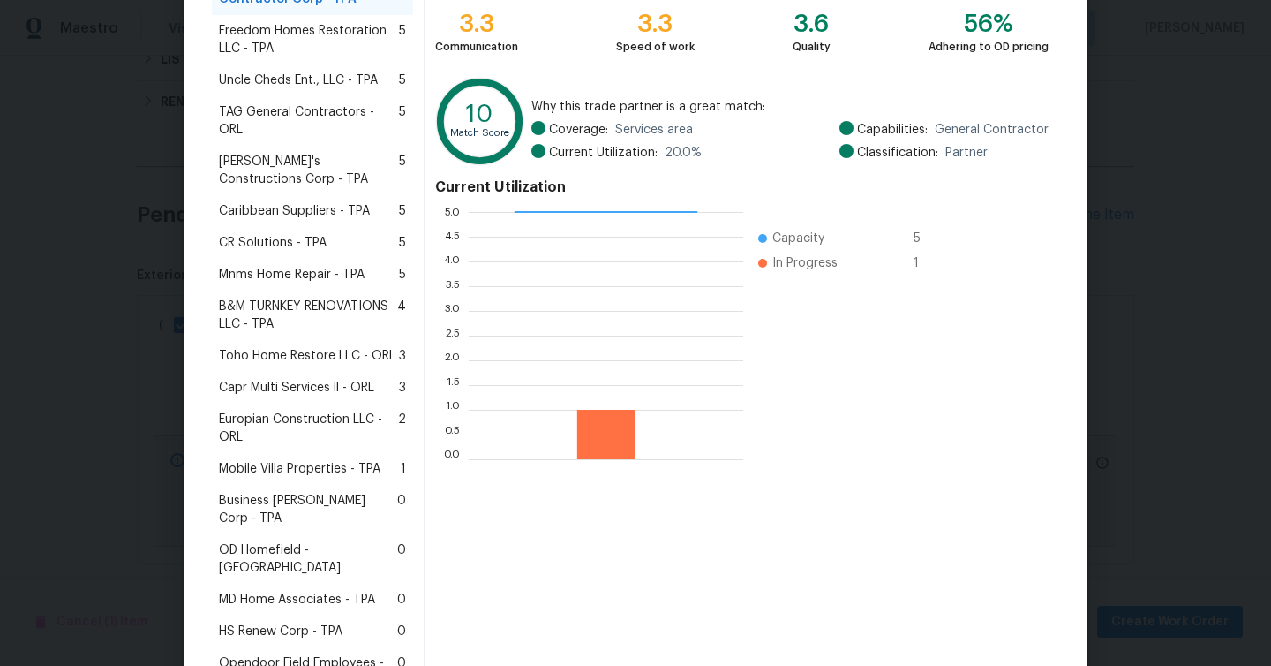
click at [286, 460] on span "Mobile Villa Properties - TPA" at bounding box center [300, 469] width 162 height 18
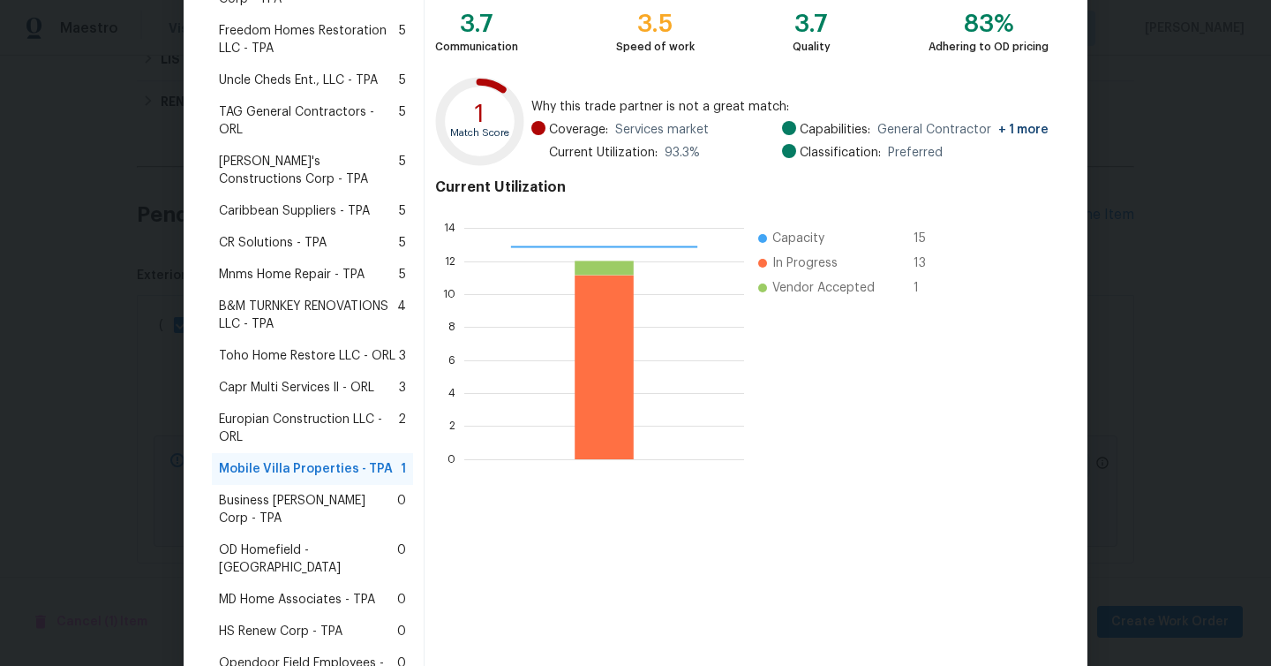
scroll to position [338, 0]
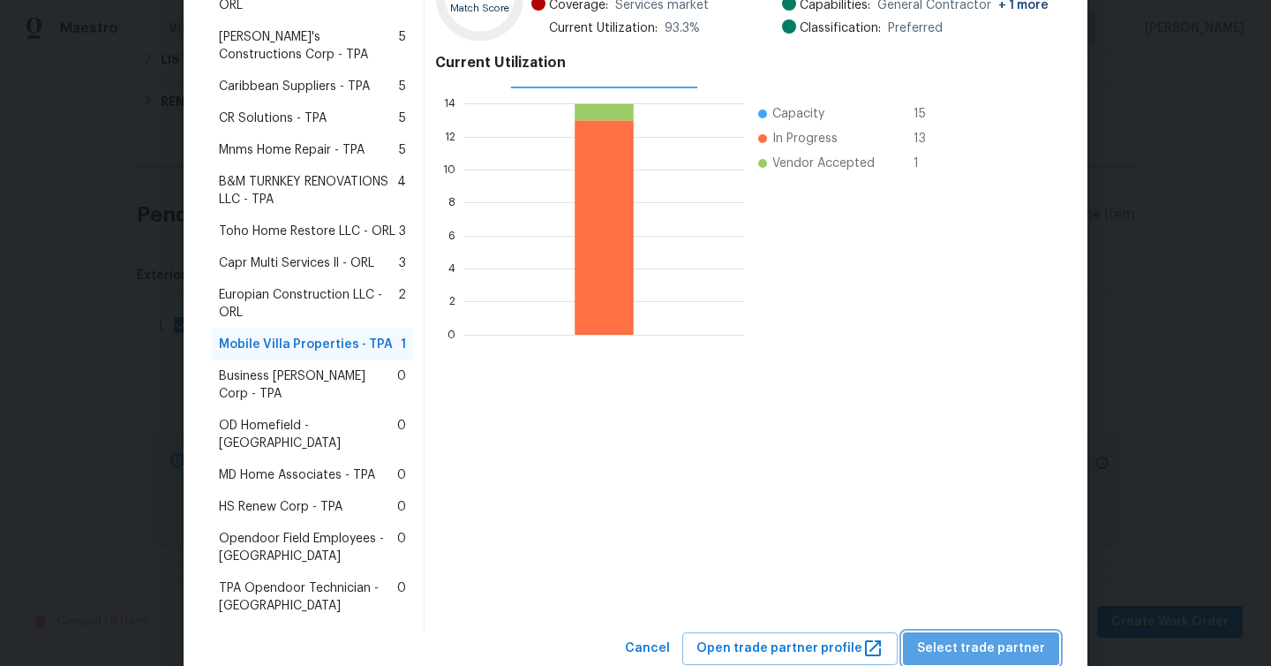
click at [1000, 637] on span "Select trade partner" at bounding box center [981, 648] width 128 height 22
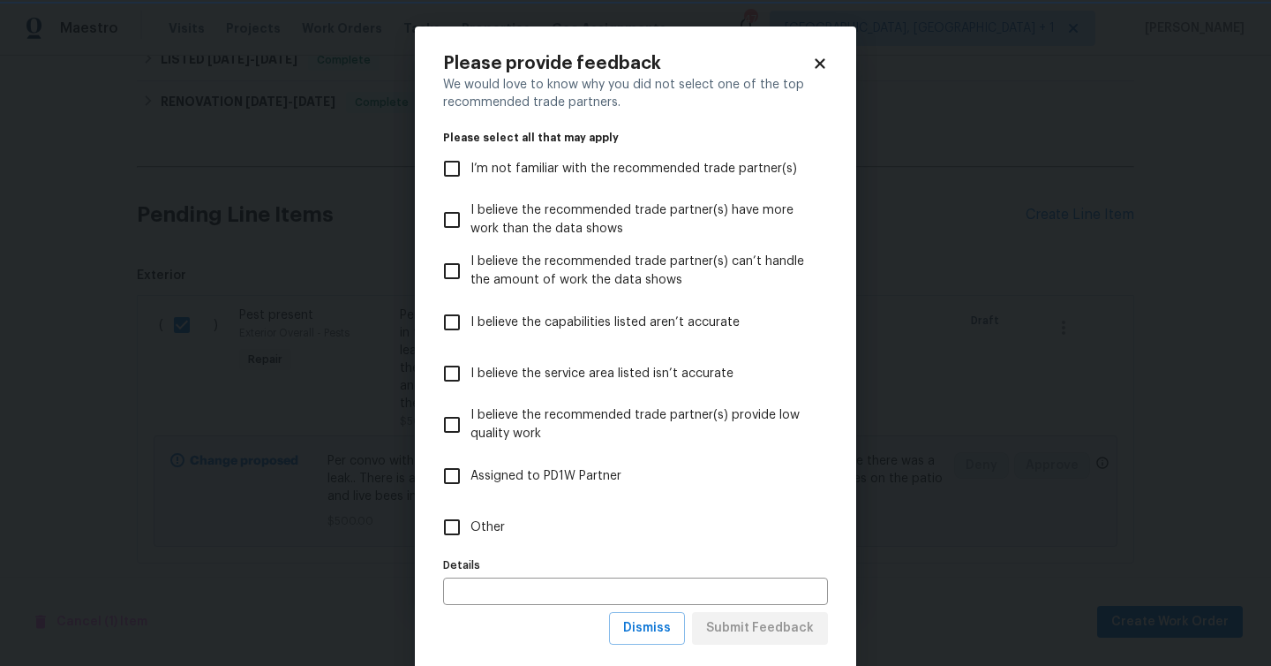
scroll to position [0, 0]
click at [492, 534] on span "Other" at bounding box center [488, 527] width 34 height 19
click at [471, 534] on input "Other" at bounding box center [451, 527] width 37 height 37
checkbox input "true"
click at [756, 632] on span "Submit Feedback" at bounding box center [760, 628] width 108 height 22
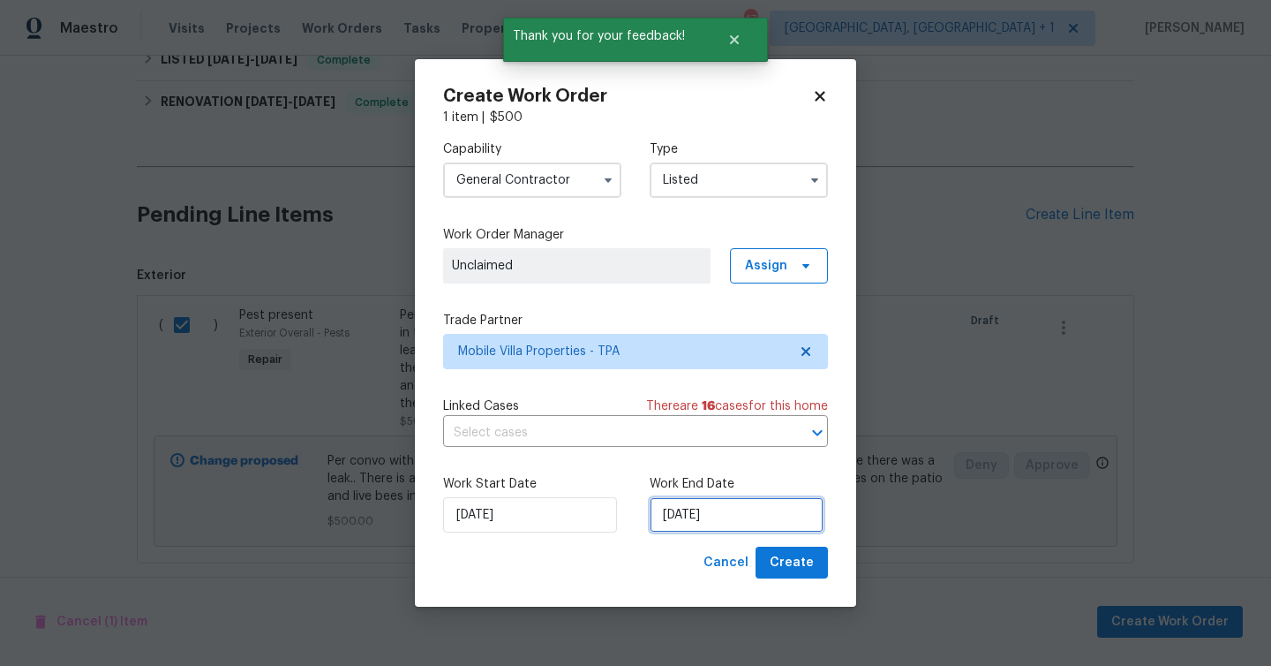
click at [712, 522] on input "9/30/2025" at bounding box center [737, 514] width 174 height 35
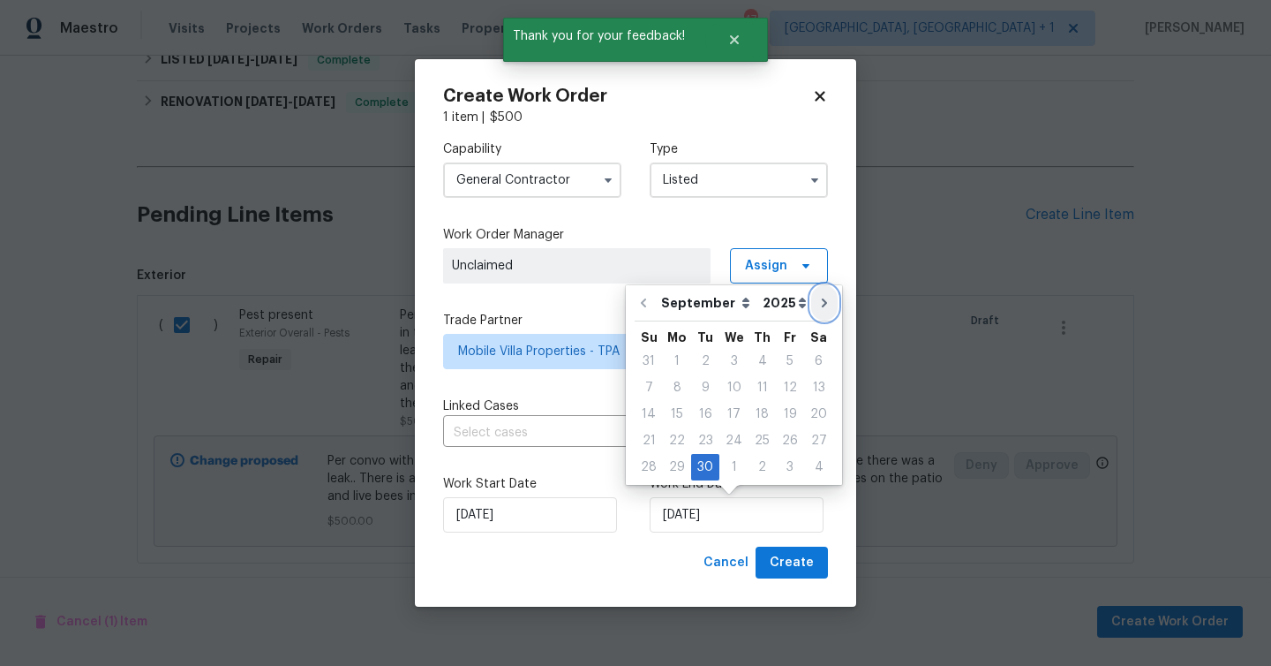
click at [820, 302] on icon "Go to next month" at bounding box center [825, 303] width 14 height 14
type input "10/30/2025"
select select "9"
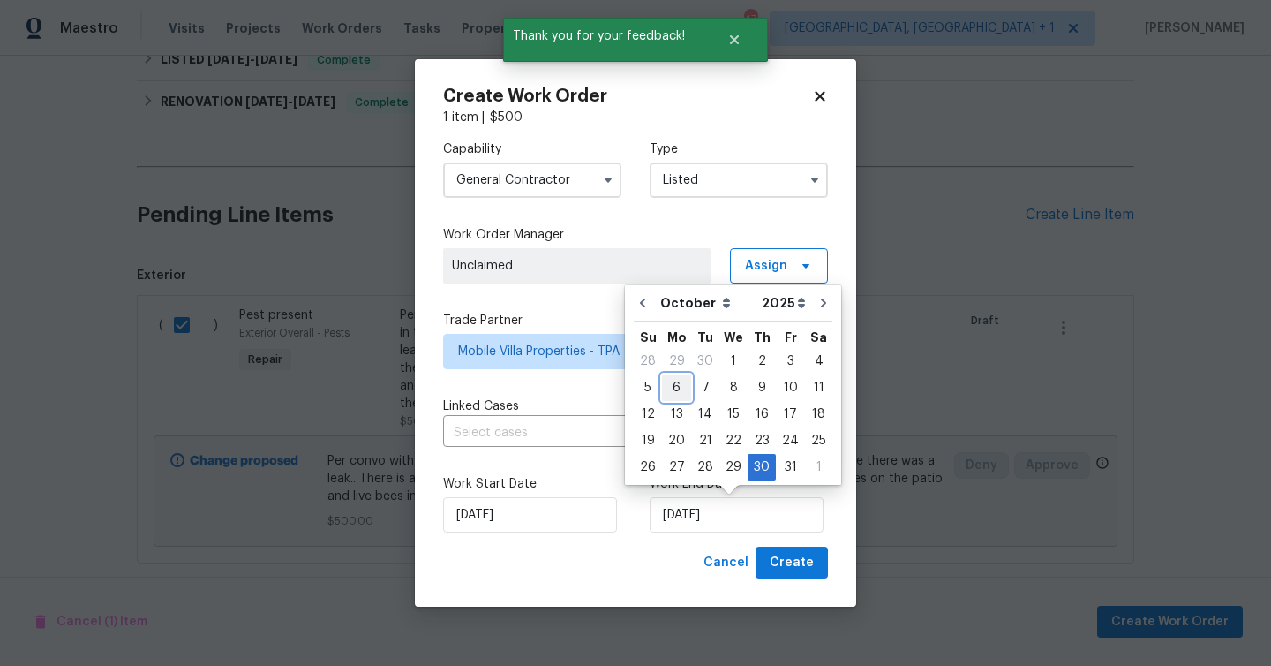
click at [674, 389] on div "6" at bounding box center [676, 387] width 29 height 25
type input "10/6/2025"
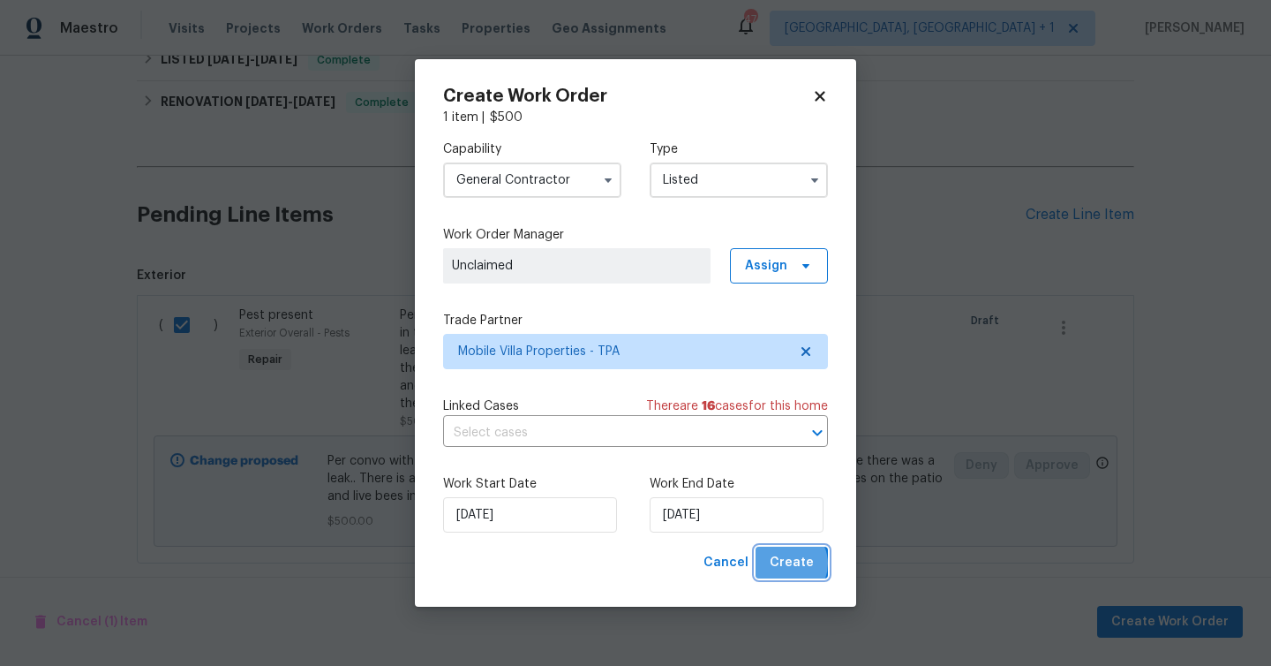
click at [789, 564] on span "Create" at bounding box center [792, 563] width 44 height 22
checkbox input "false"
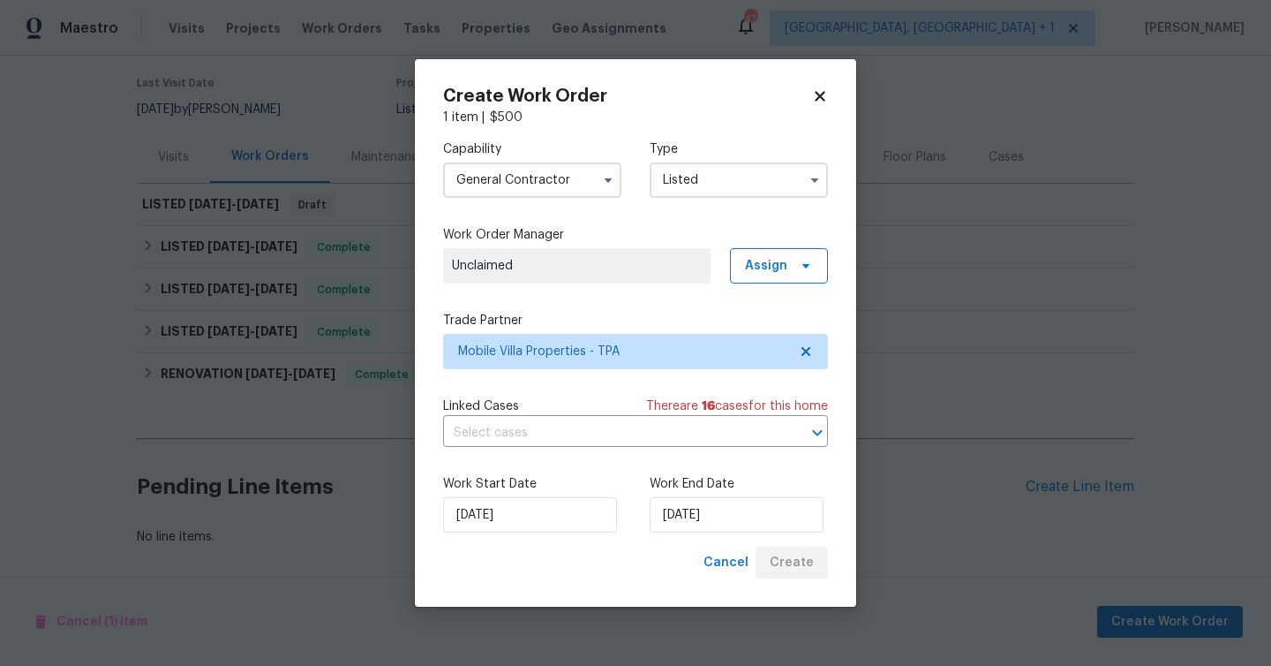
scroll to position [137, 0]
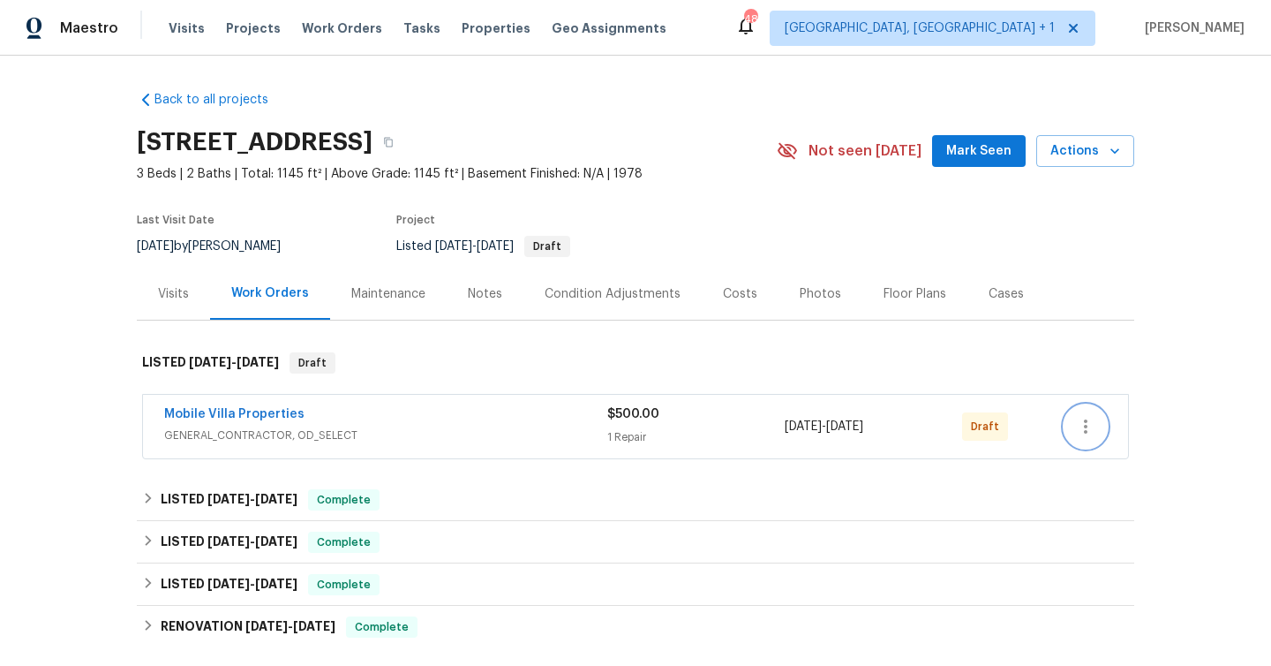
click at [1089, 431] on icon "button" at bounding box center [1085, 426] width 21 height 21
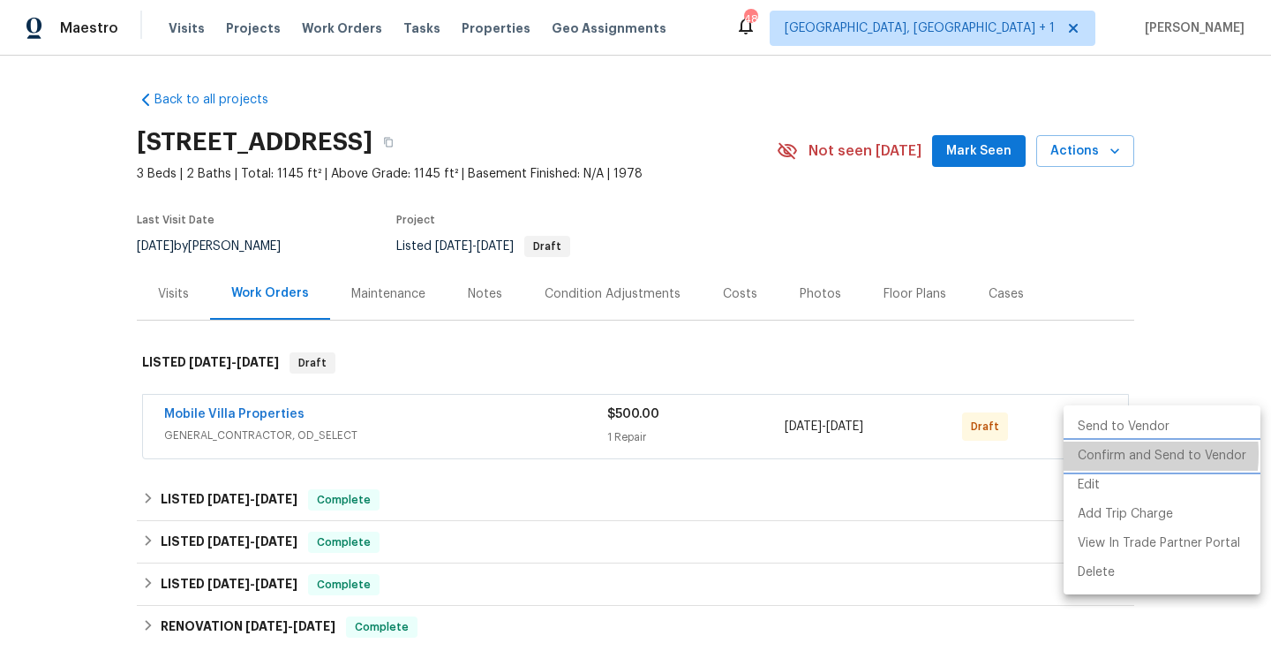
click at [1104, 454] on li "Confirm and Send to Vendor" at bounding box center [1162, 455] width 197 height 29
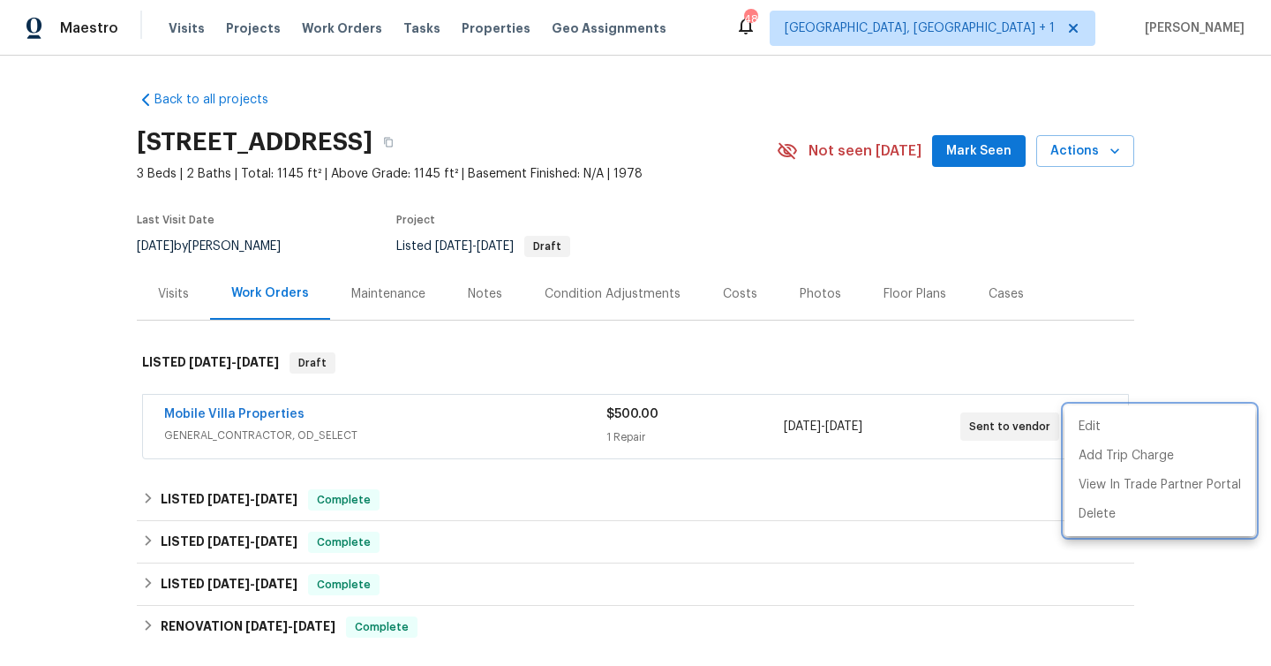
click at [978, 150] on div at bounding box center [635, 333] width 1271 height 666
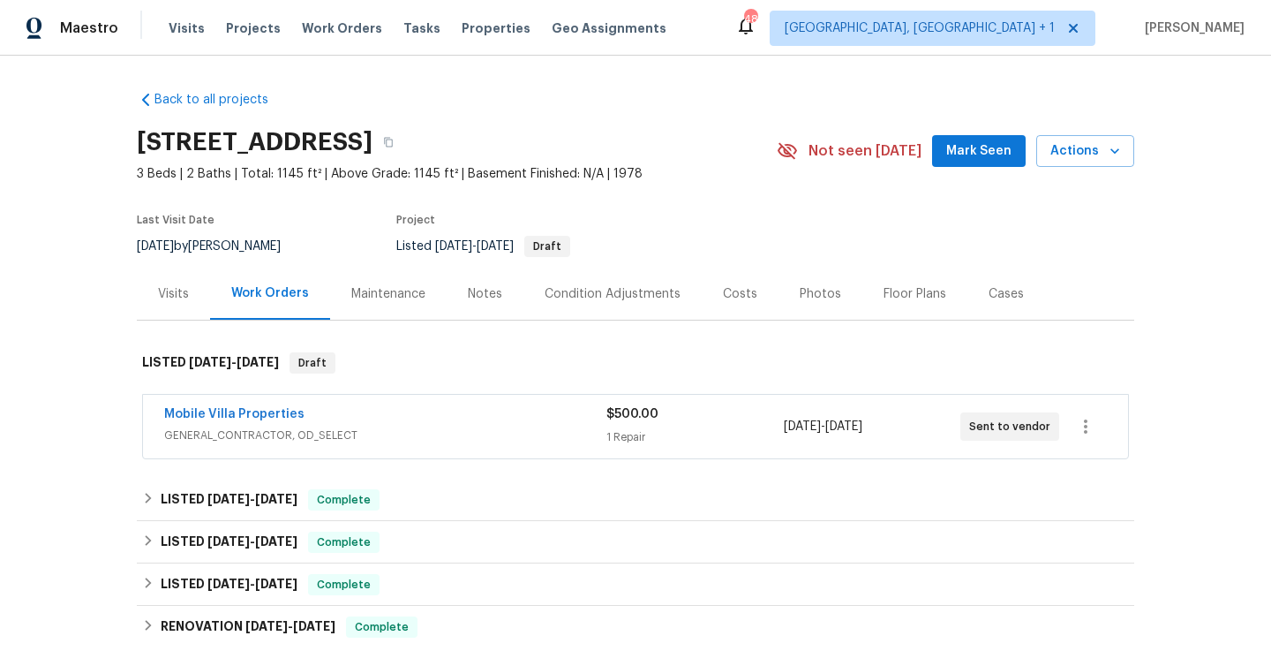
click at [978, 160] on span "Mark Seen" at bounding box center [978, 151] width 65 height 22
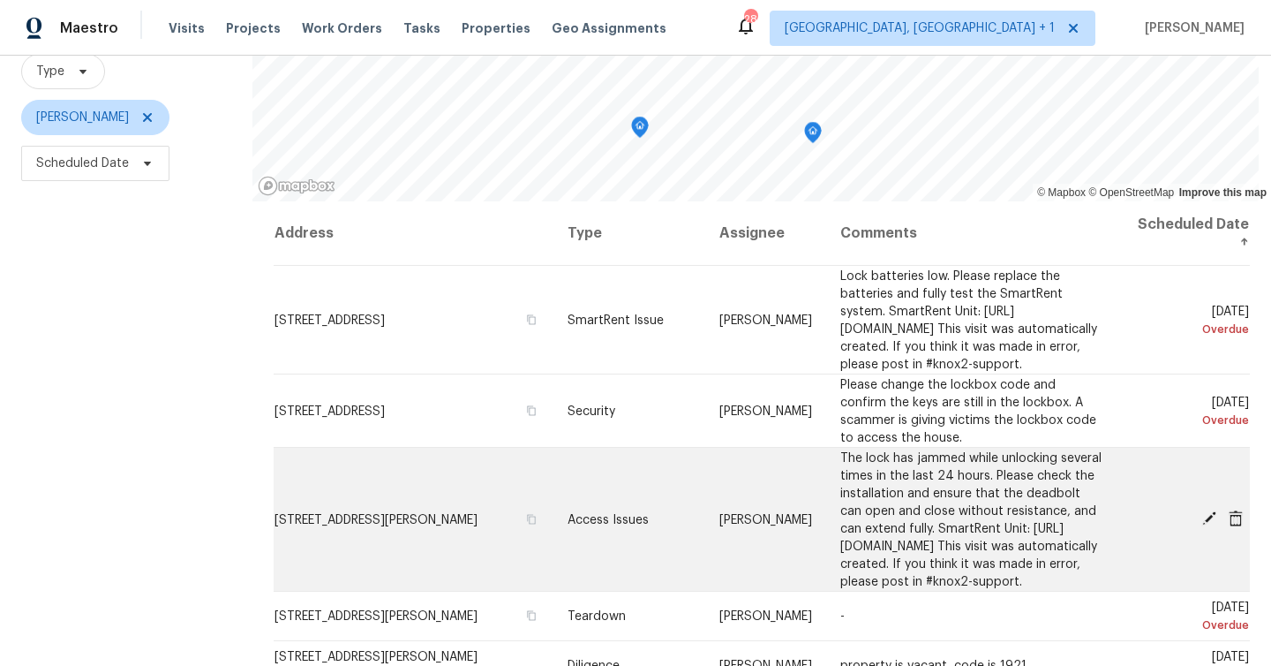
scroll to position [169, 0]
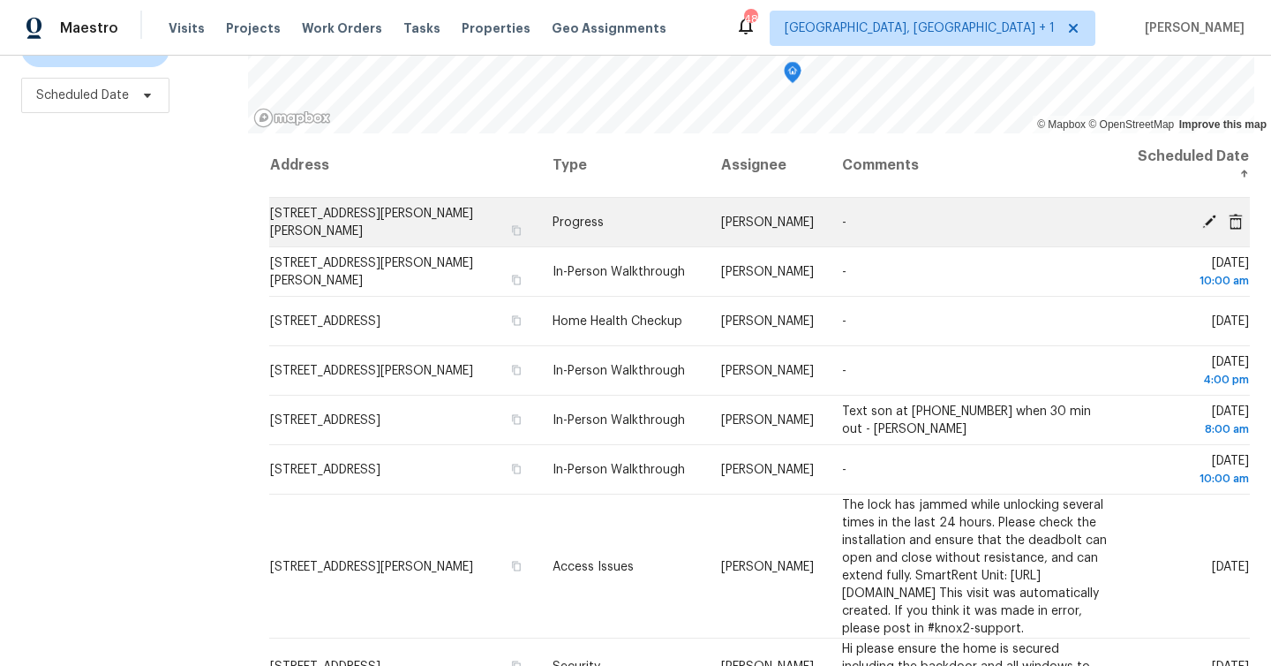
click at [1209, 222] on icon at bounding box center [1209, 221] width 14 height 14
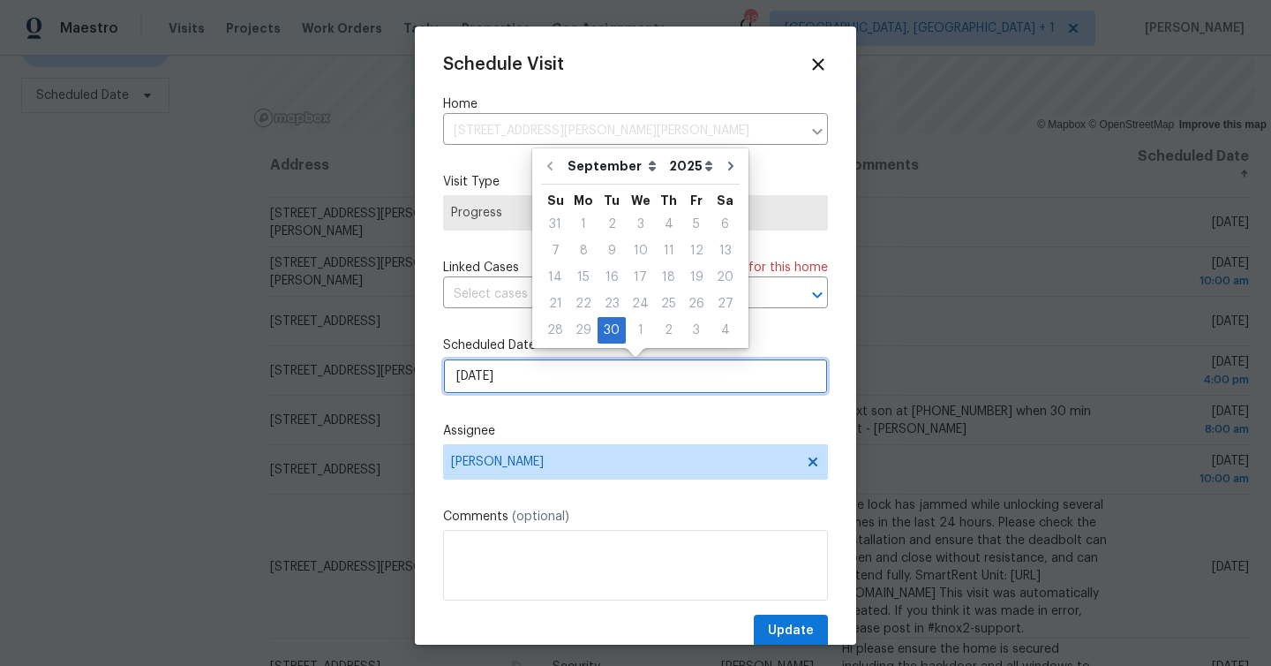
click at [487, 370] on input "9/30/2025" at bounding box center [635, 375] width 385 height 35
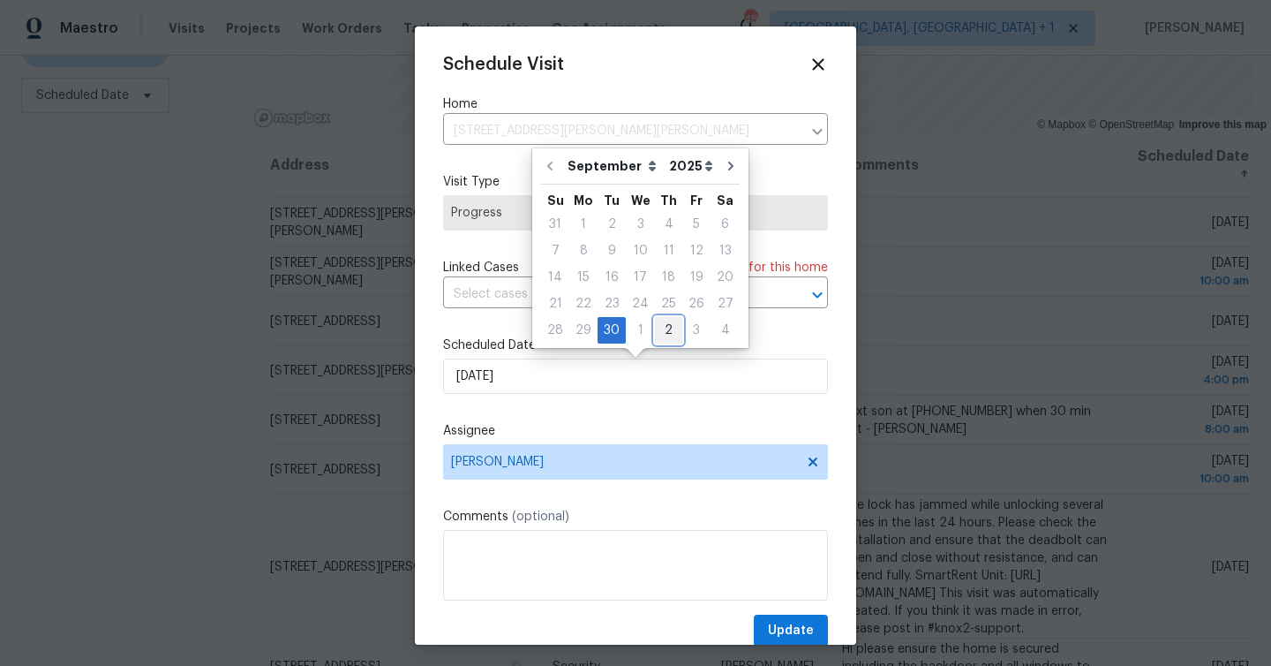
click at [669, 328] on div "2" at bounding box center [668, 330] width 27 height 25
type input "10/2/2025"
select select "9"
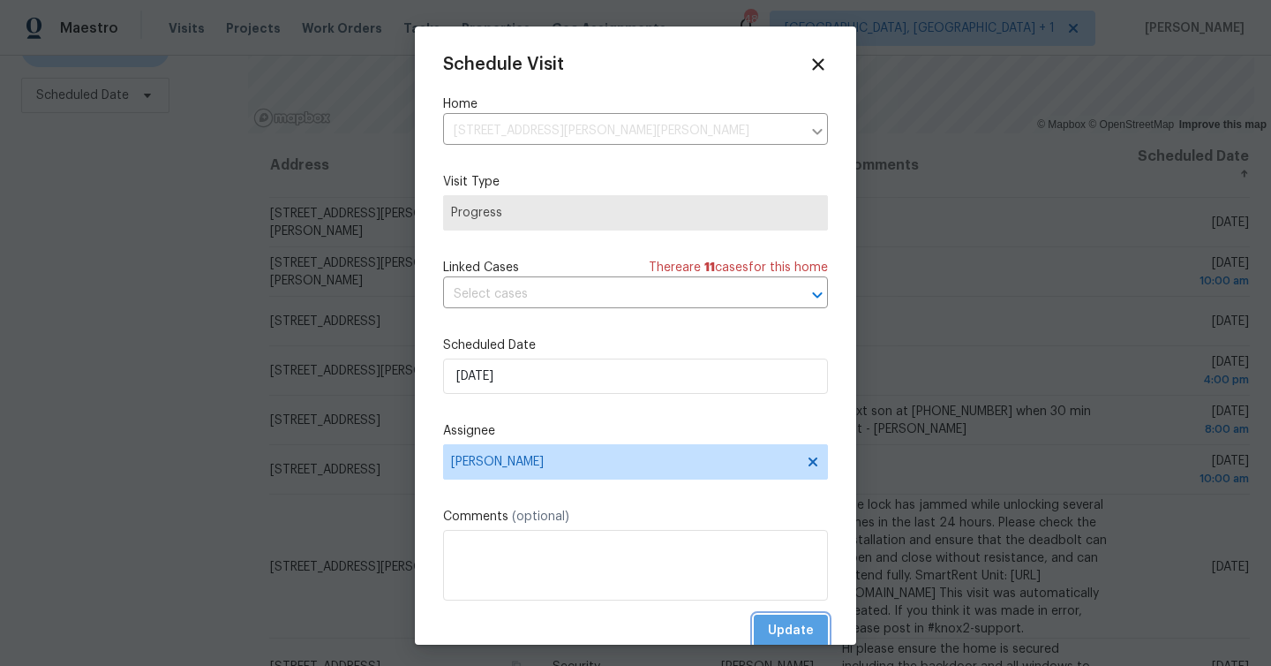
click at [802, 622] on span "Update" at bounding box center [791, 631] width 46 height 22
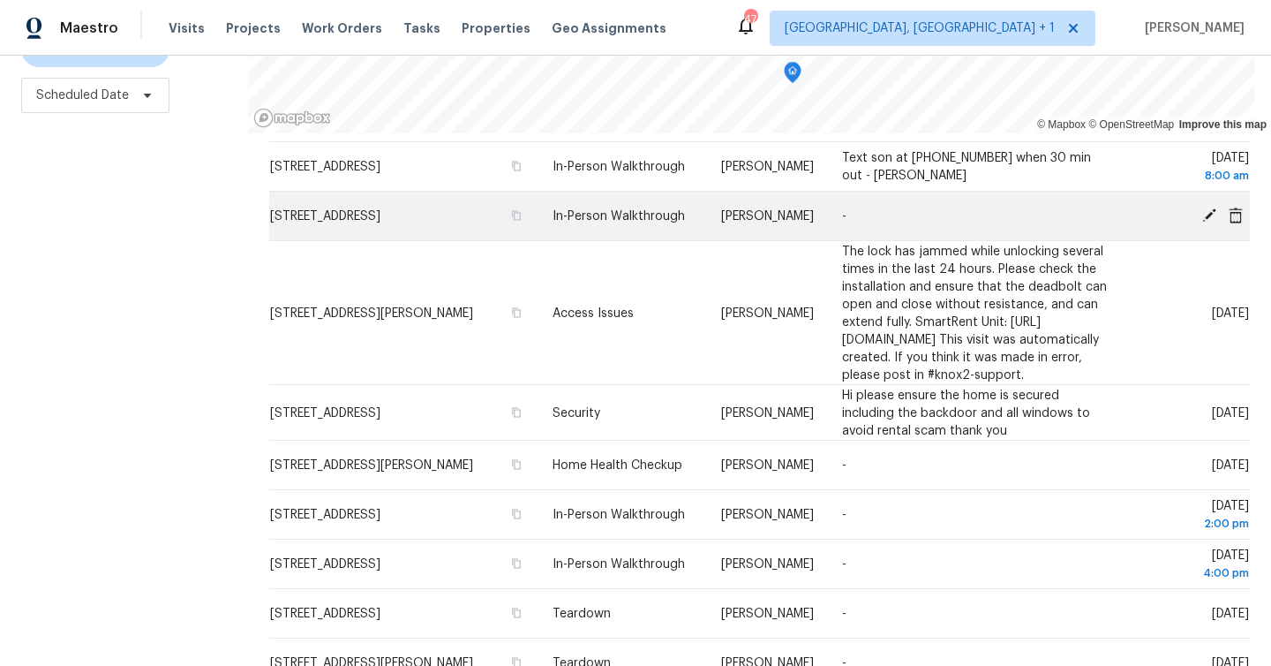
scroll to position [170, 0]
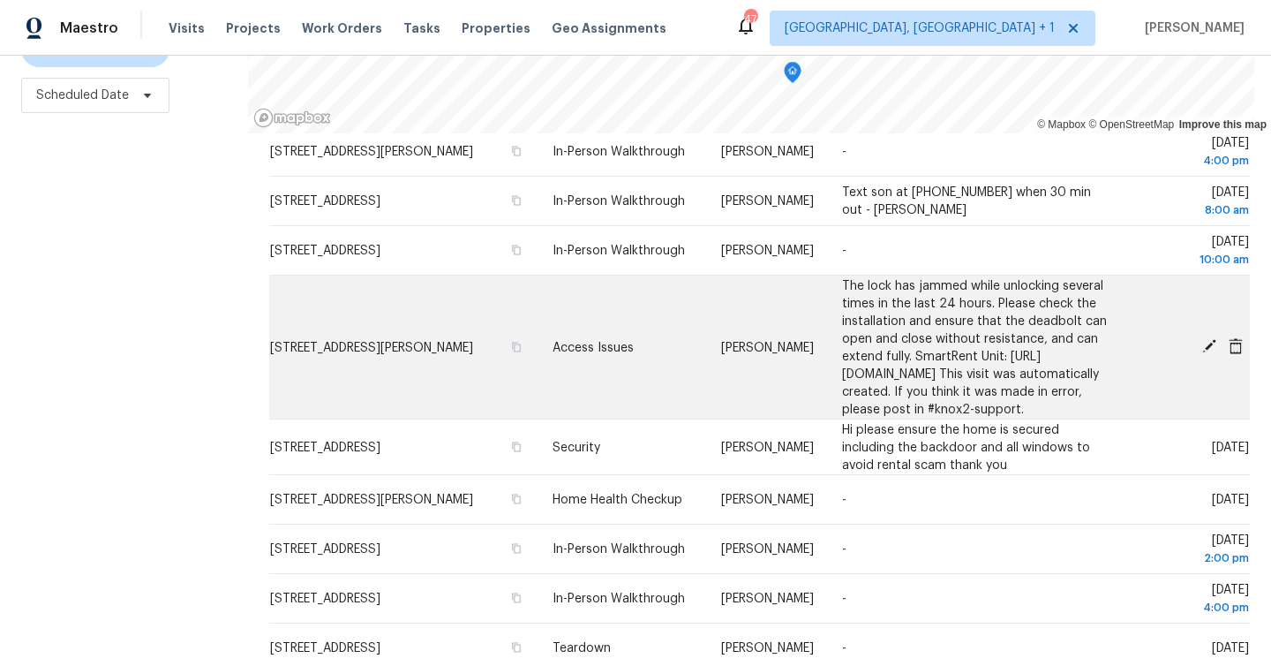
click at [1212, 351] on icon at bounding box center [1209, 346] width 14 height 14
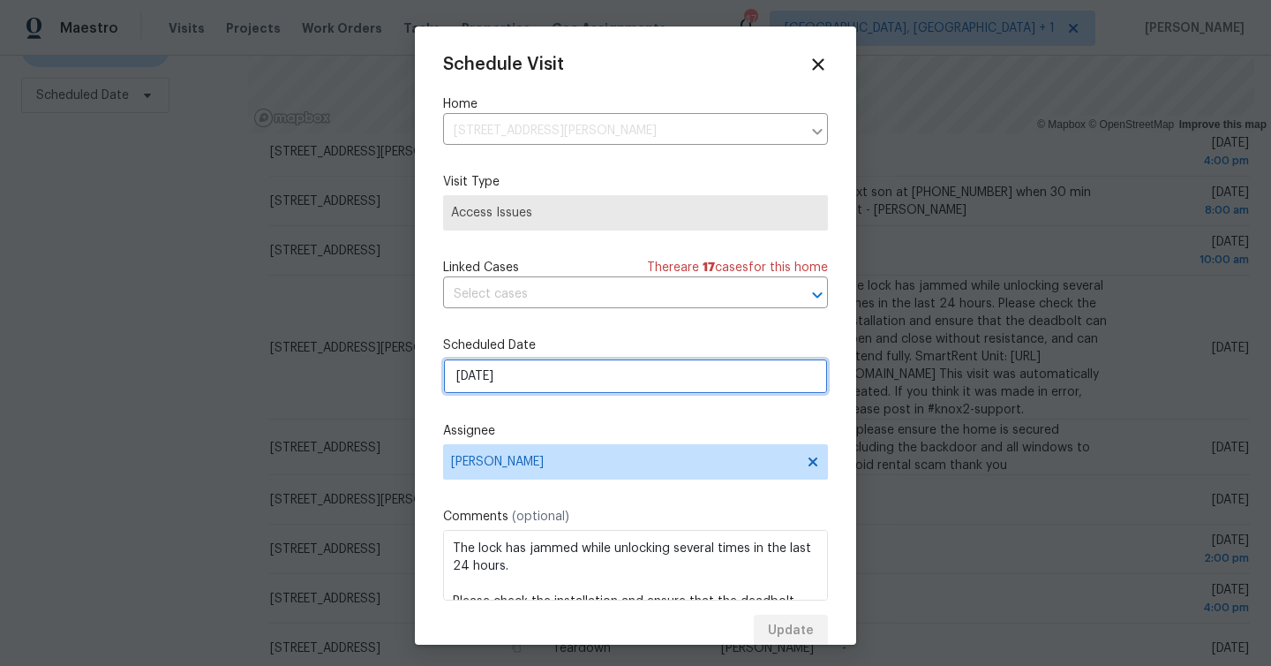
click at [540, 380] on input "10/1/2025" at bounding box center [635, 375] width 385 height 35
select select "9"
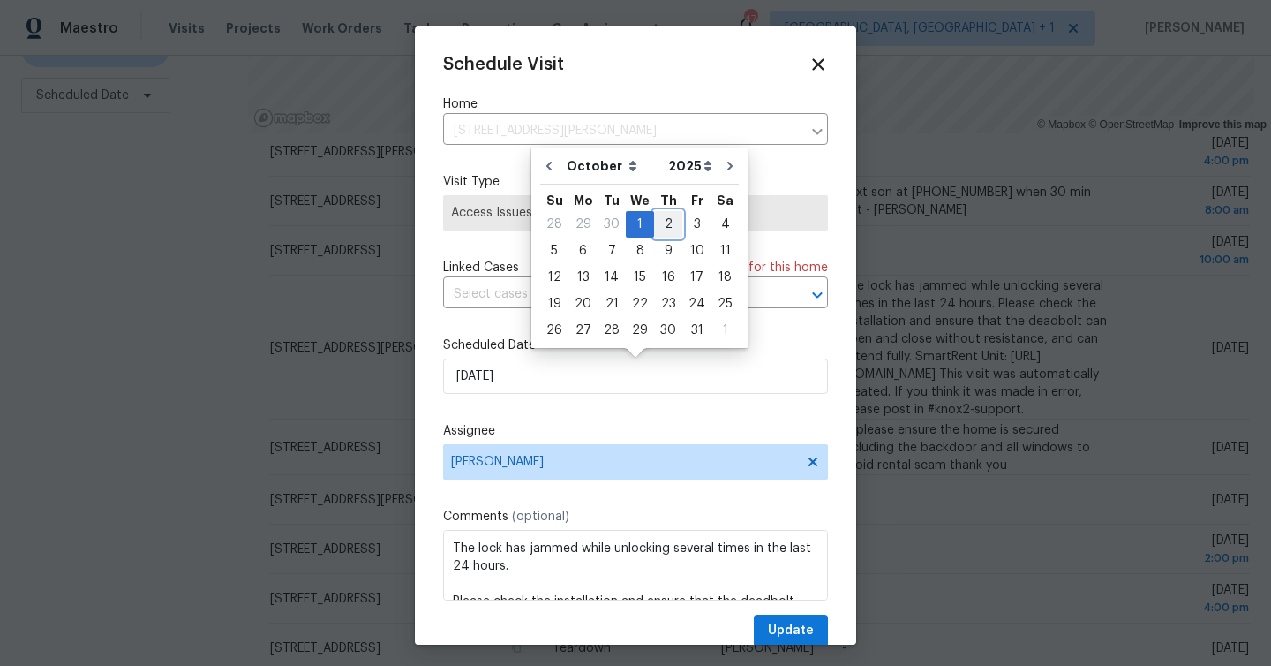
click at [664, 225] on div "2" at bounding box center [668, 224] width 28 height 25
type input "10/2/2025"
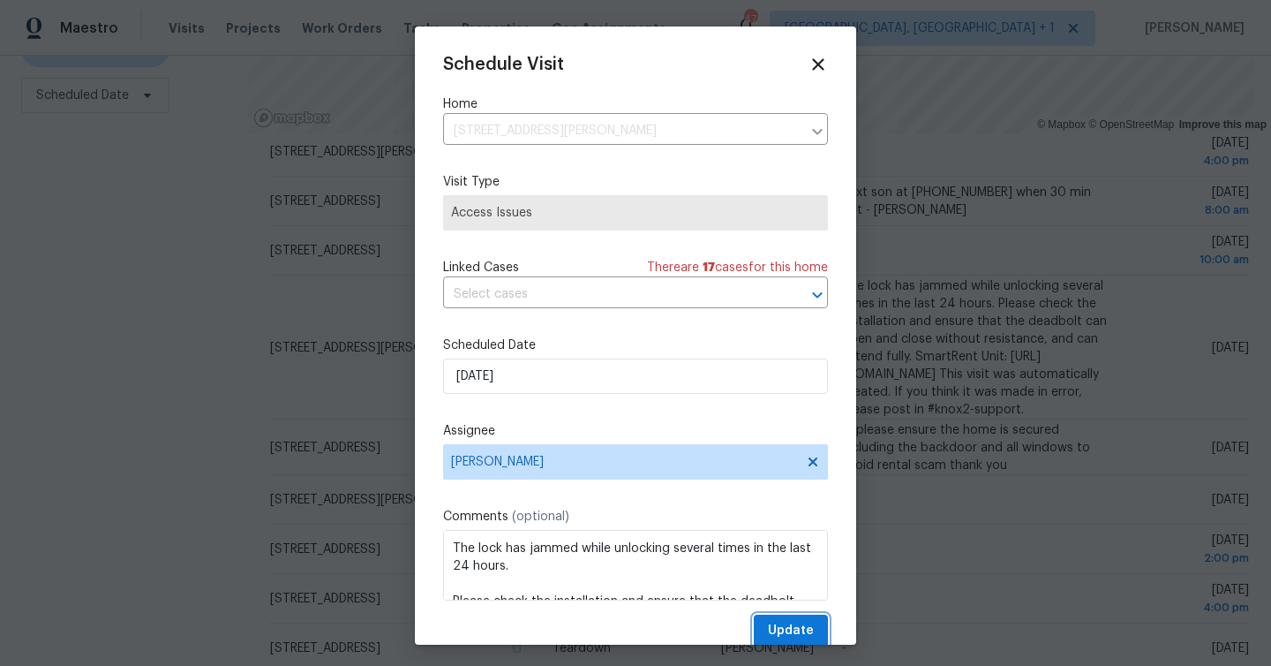
click at [800, 622] on span "Update" at bounding box center [791, 631] width 46 height 22
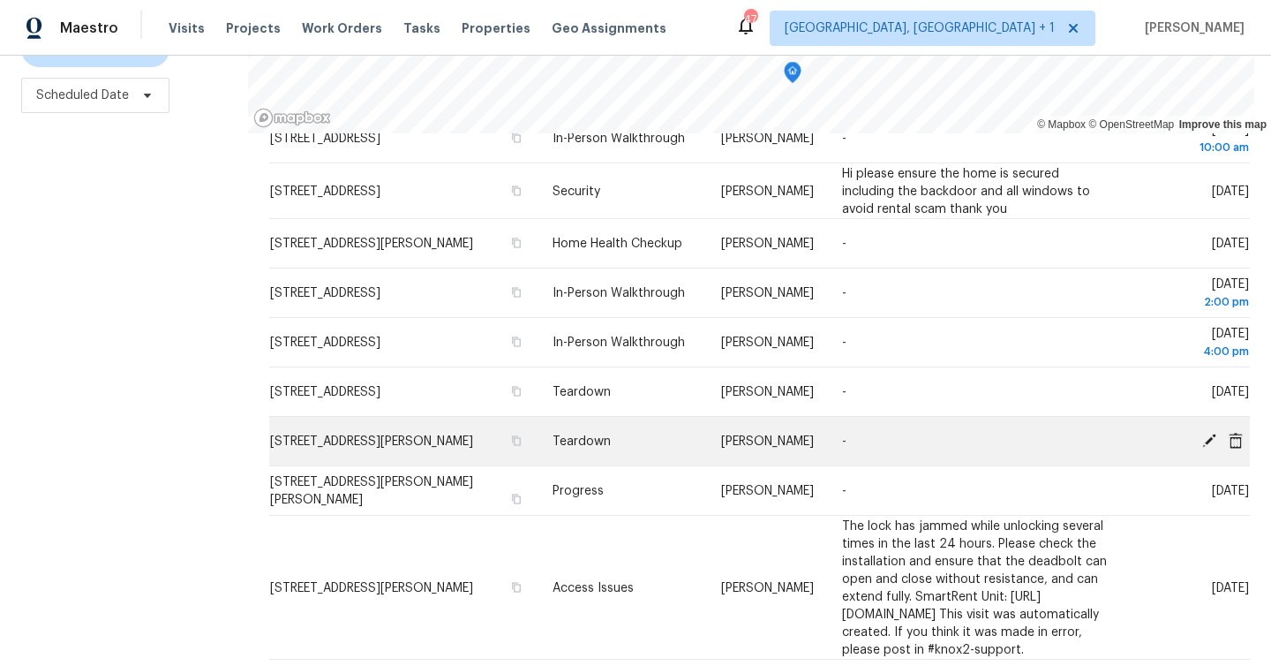
scroll to position [300, 0]
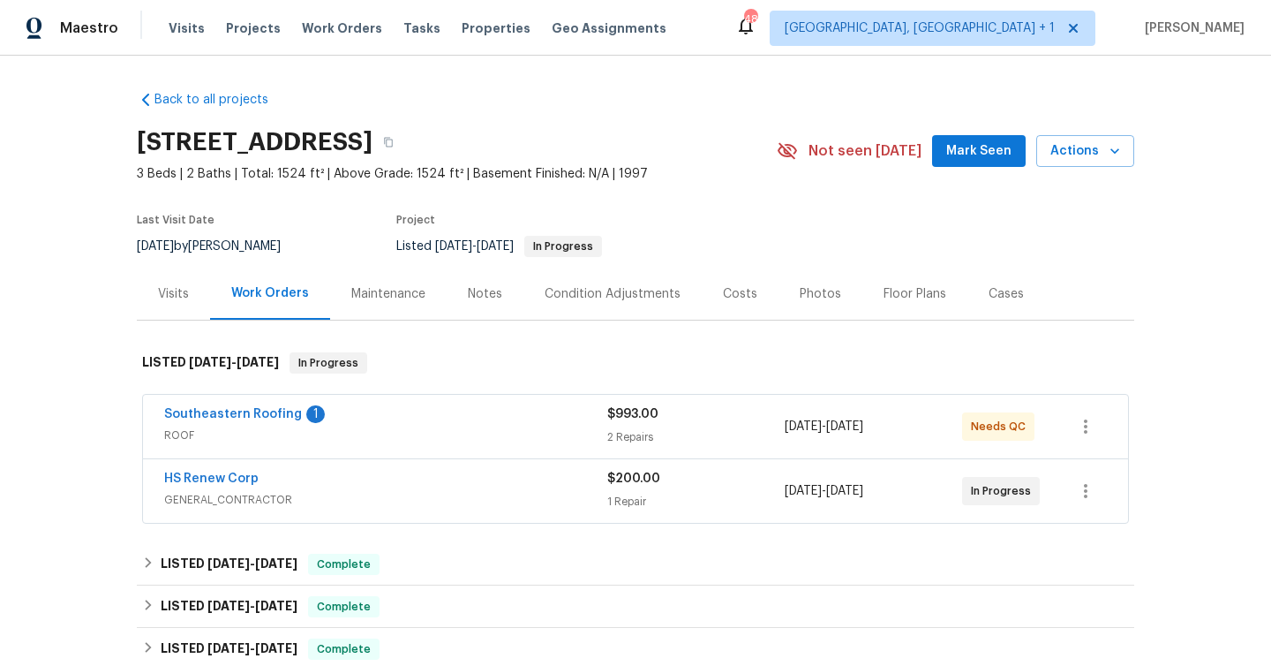
click at [397, 303] on div "Maintenance" at bounding box center [388, 293] width 117 height 52
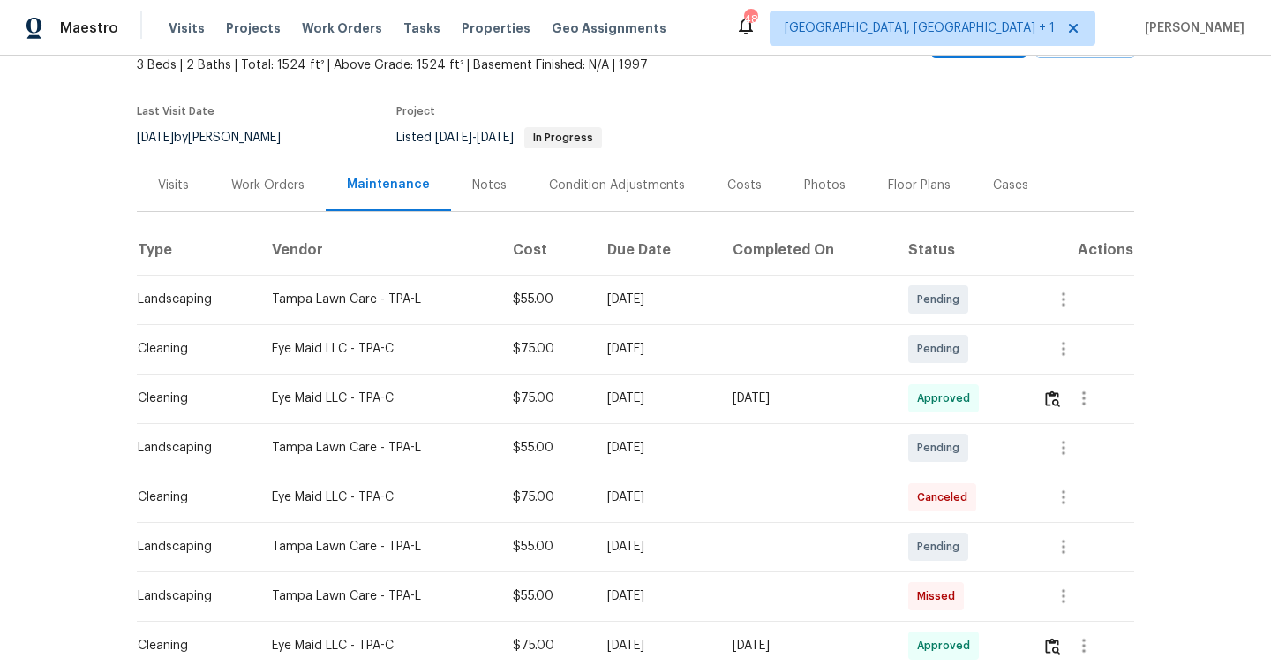
scroll to position [119, 0]
